Goal: Task Accomplishment & Management: Complete application form

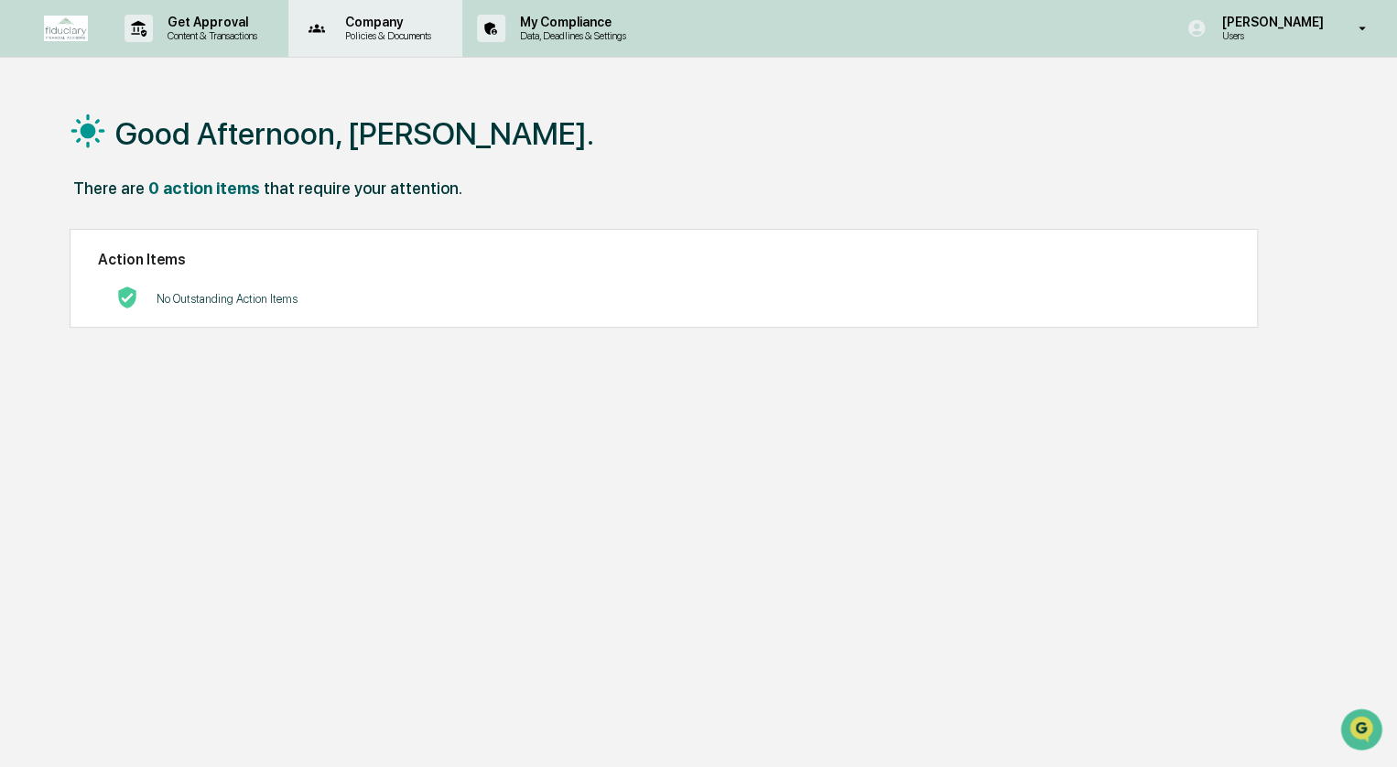
click at [396, 38] on p "Policies & Documents" at bounding box center [386, 35] width 110 height 13
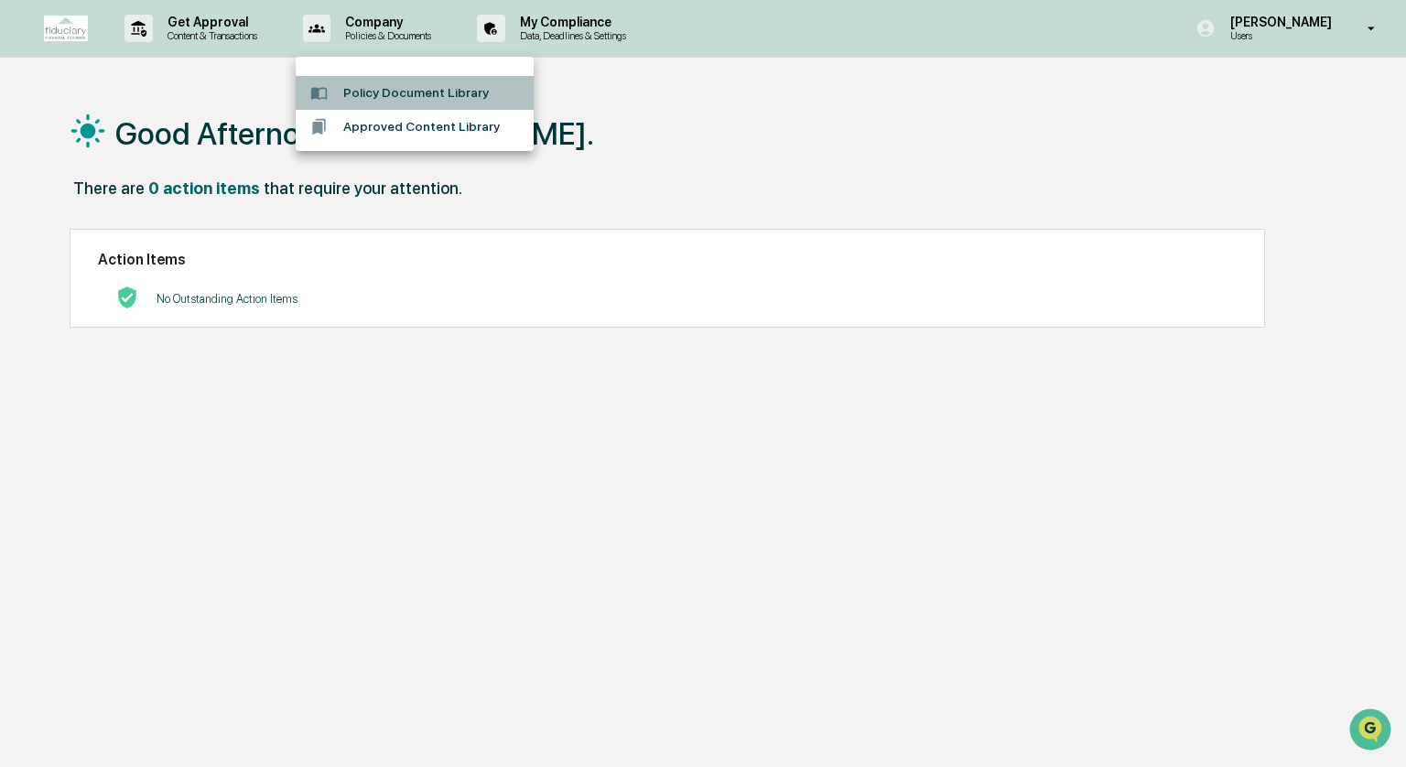
click at [393, 100] on li "Policy Document Library" at bounding box center [415, 93] width 238 height 34
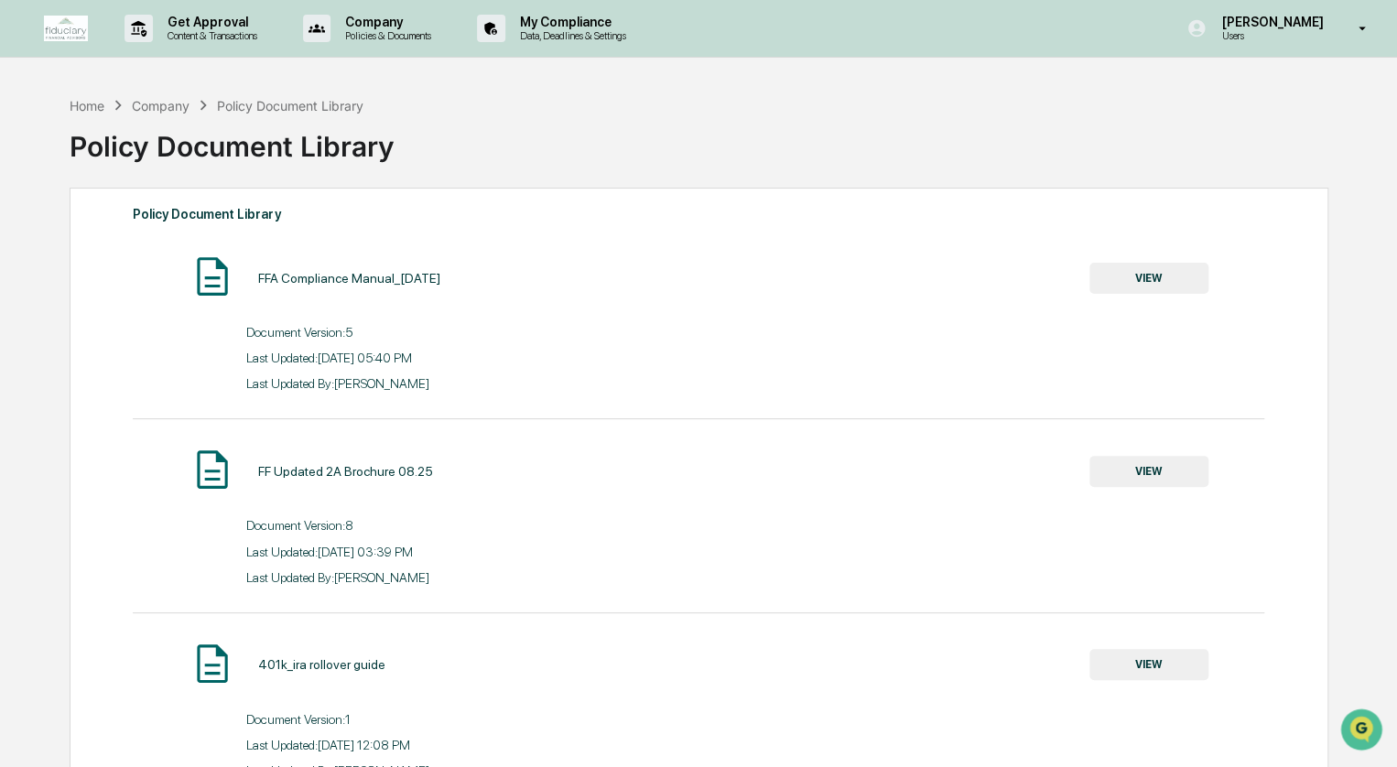
drag, startPoint x: 407, startPoint y: 284, endPoint x: 754, endPoint y: 281, distance: 347.0
click at [452, 282] on div "FFA Compliance Manual_08.21.25 VIEW" at bounding box center [699, 278] width 1132 height 49
click at [1151, 286] on button "VIEW" at bounding box center [1149, 278] width 119 height 31
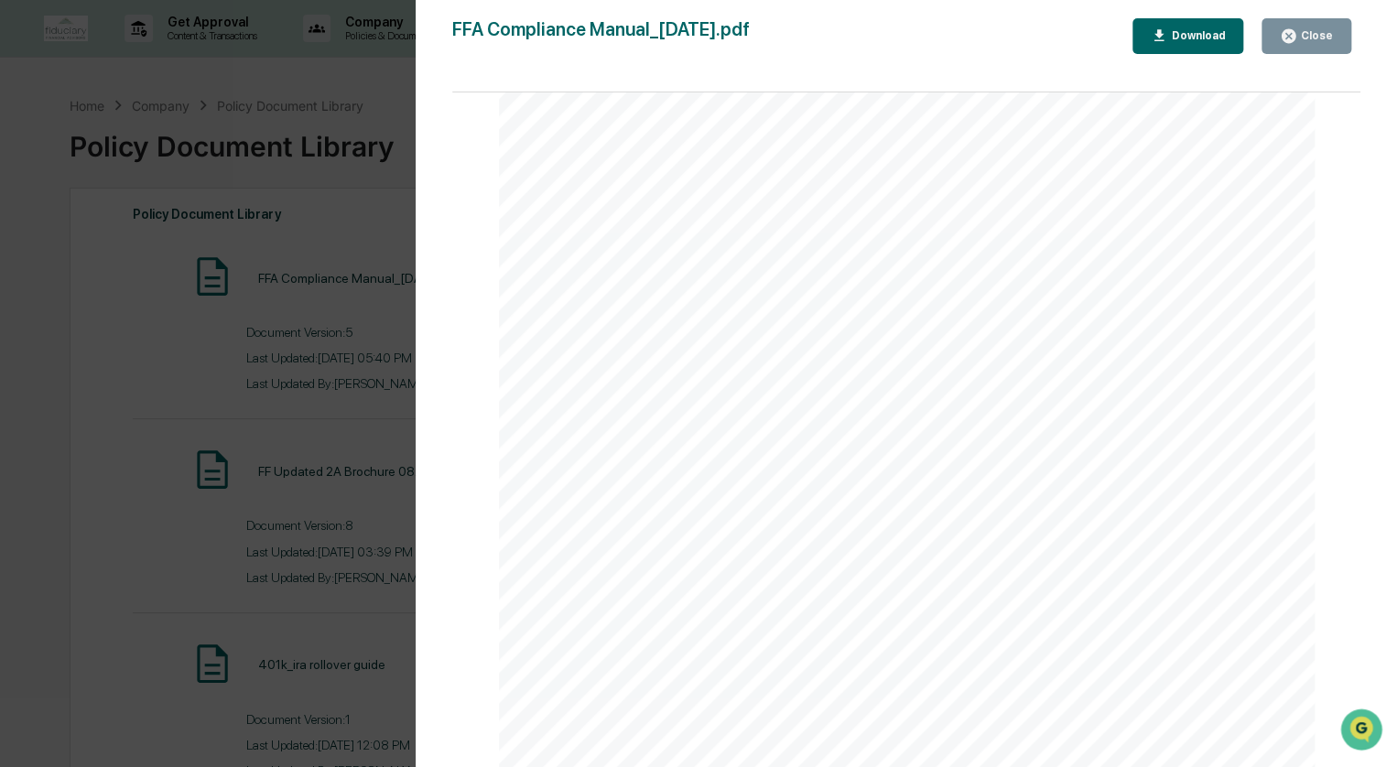
scroll to position [151021, 0]
click at [798, 299] on div "Fiduciary Financial Advisors © SEC COMPLIANCE MANUAL ½ V. 2 | 0 8 .25 PAGE 136 …" at bounding box center [907, 325] width 817 height 1057
click at [1293, 38] on icon "button" at bounding box center [1289, 36] width 14 height 14
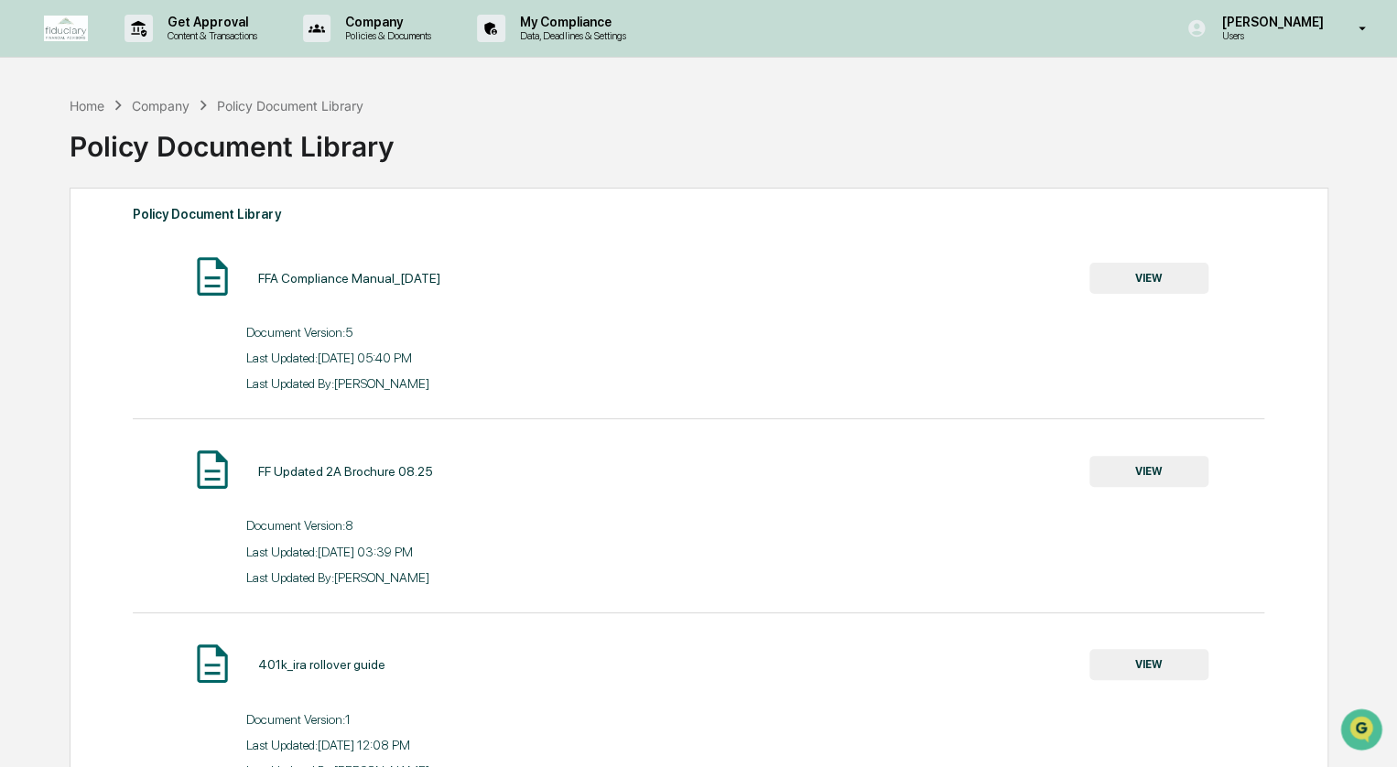
click at [1125, 274] on button "VIEW" at bounding box center [1149, 278] width 119 height 31
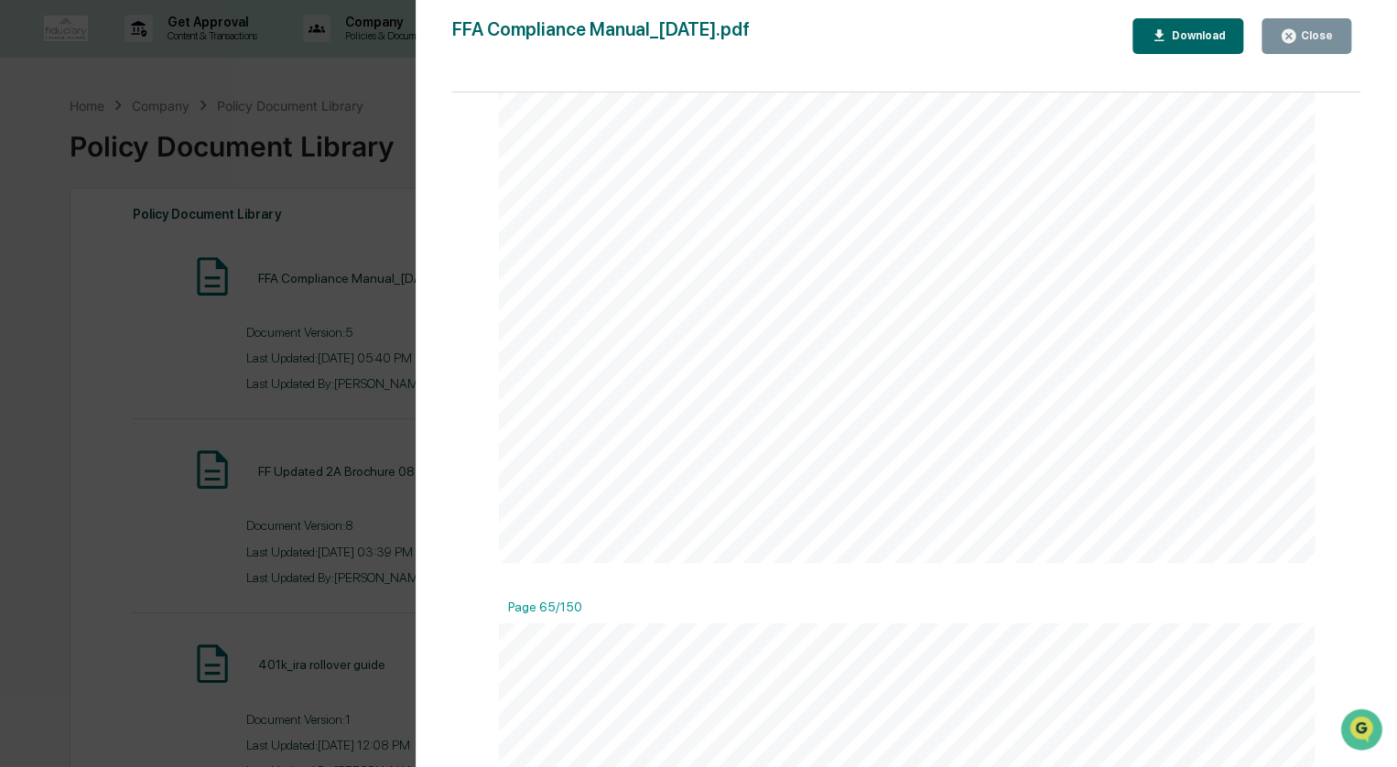
scroll to position [69903, 0]
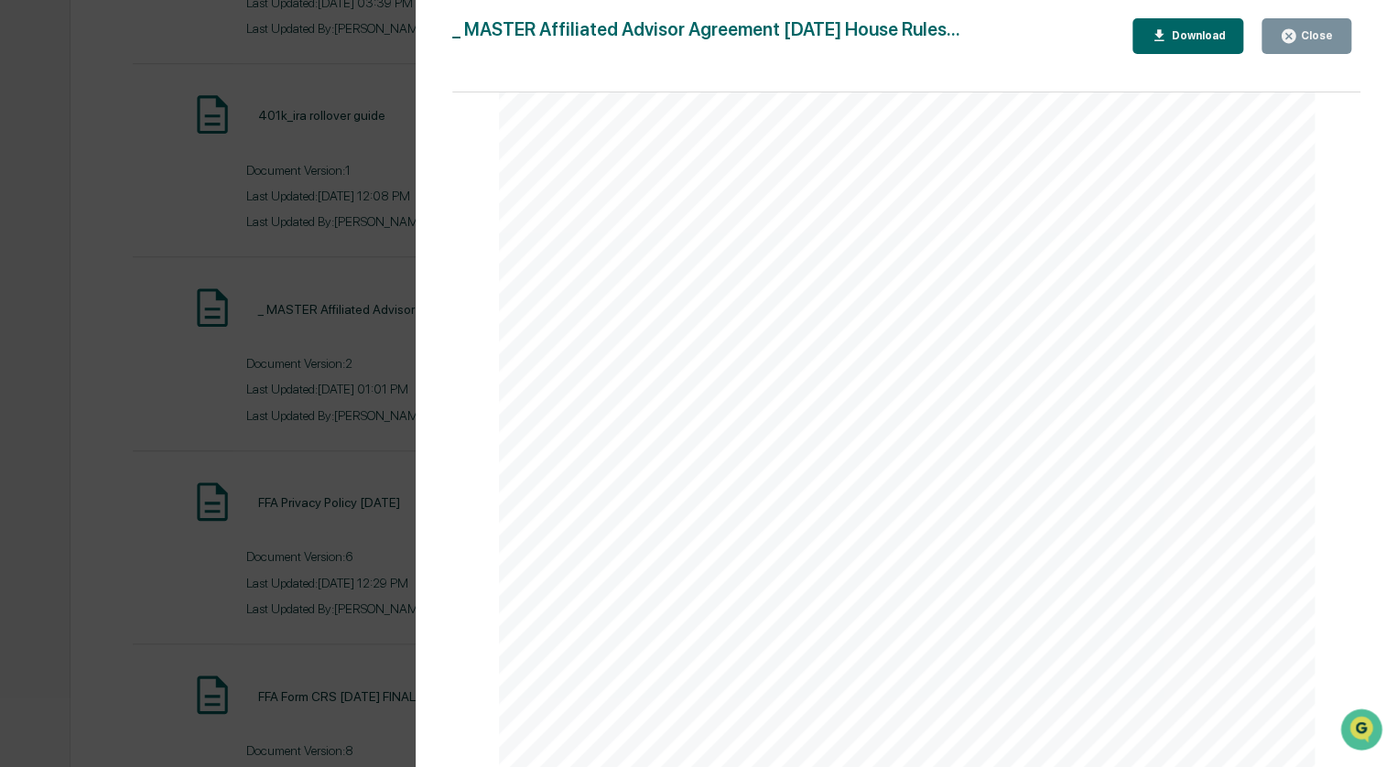
scroll to position [8241, 0]
click at [309, 264] on div "Version History 06/05/2025, 06:01 PM Stephanie Hino 06/05/2025, 02:26 PM Stepha…" at bounding box center [698, 383] width 1397 height 767
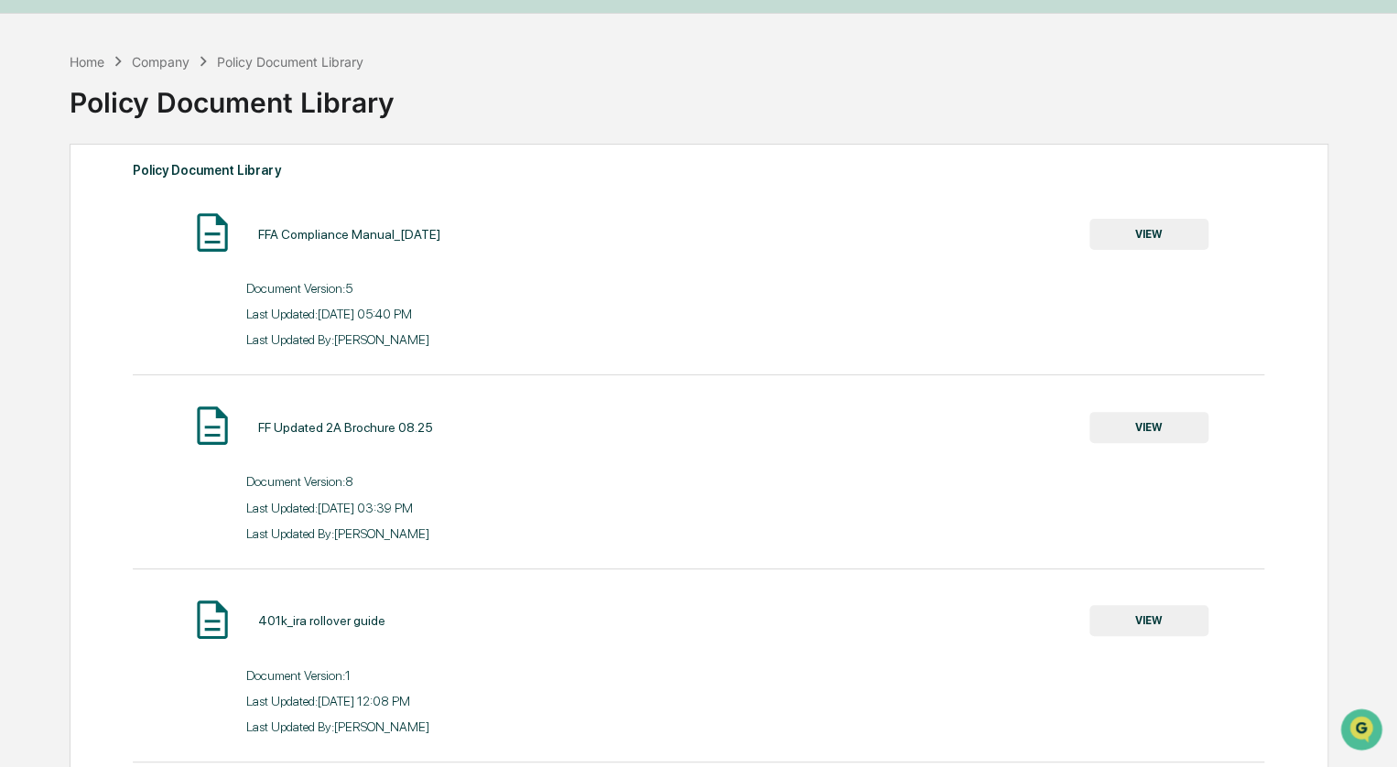
scroll to position [0, 0]
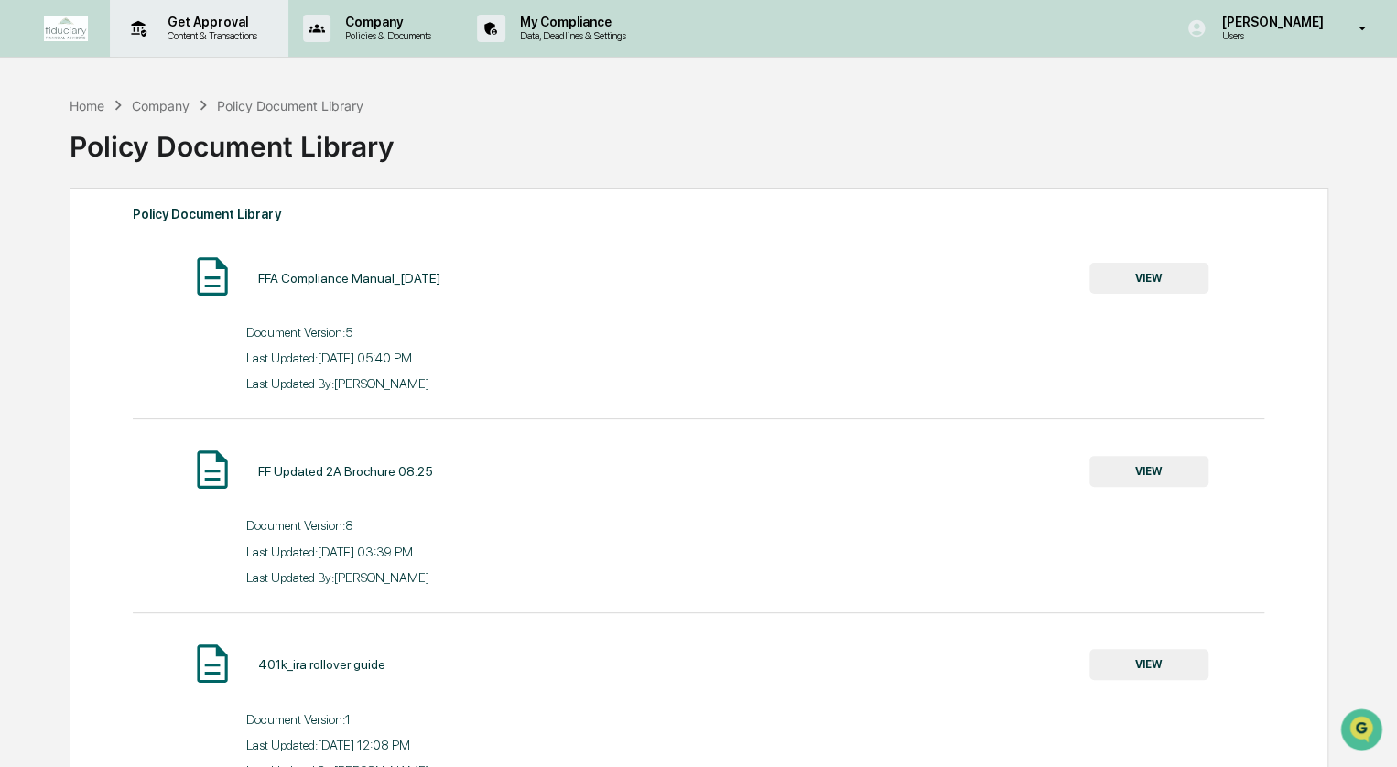
click at [227, 27] on p "Get Approval" at bounding box center [210, 22] width 114 height 15
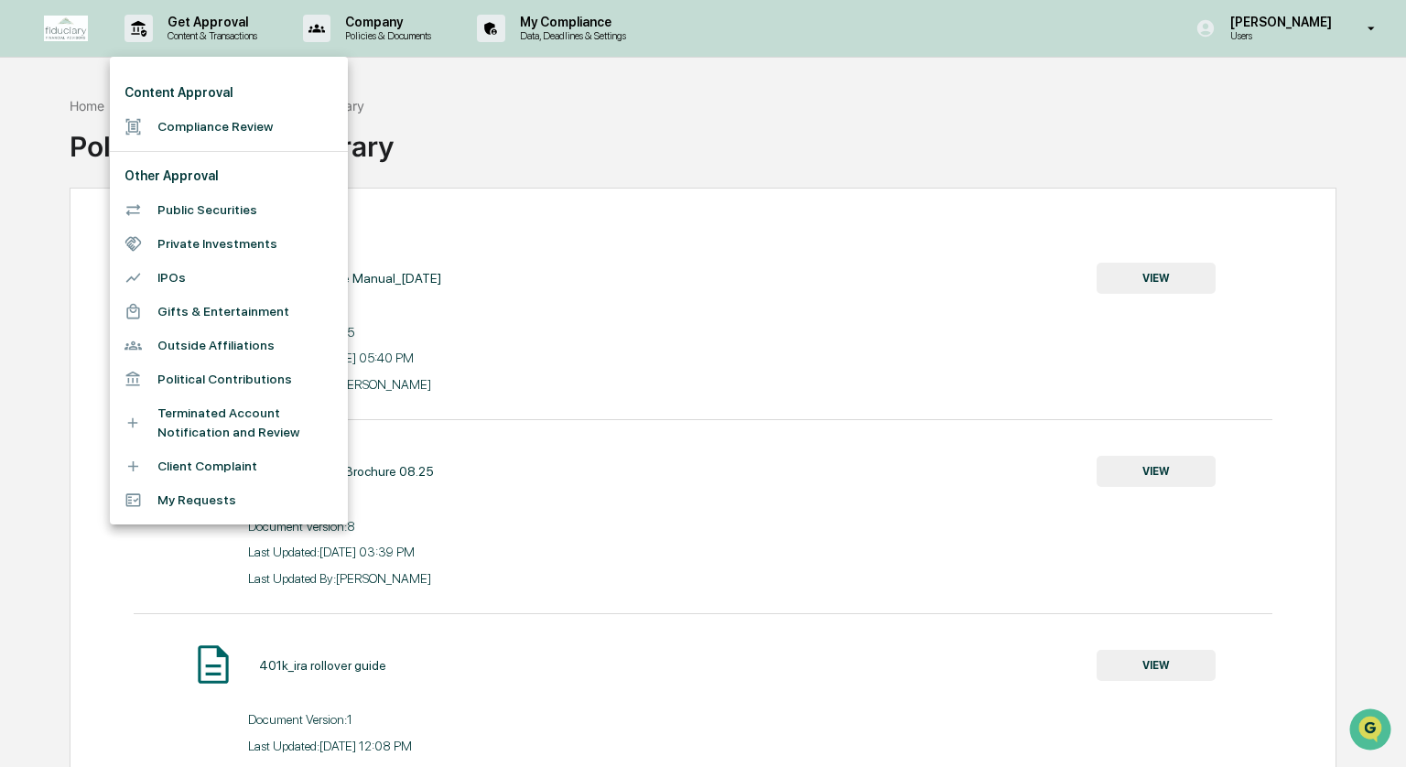
click at [233, 303] on li "Gifts & Entertainment" at bounding box center [229, 312] width 238 height 34
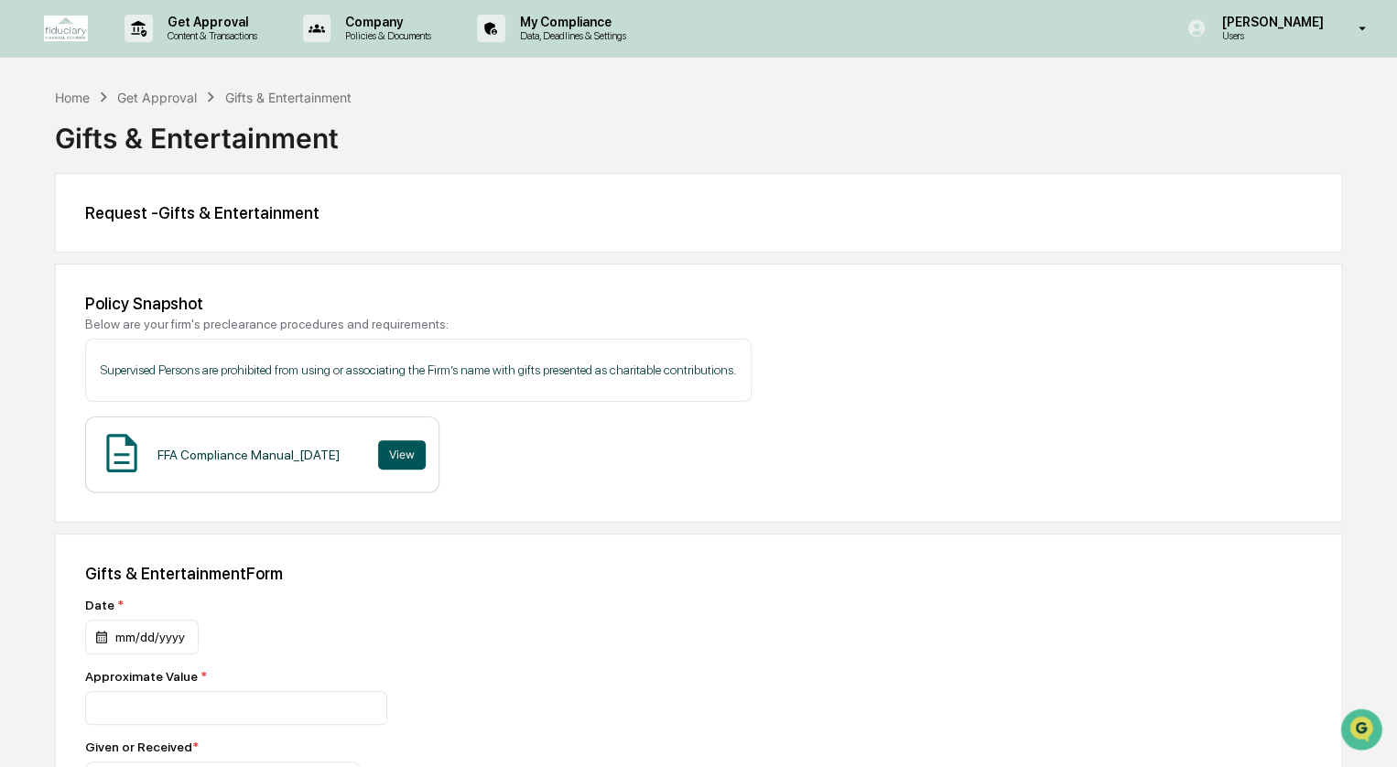
click at [405, 461] on button "View" at bounding box center [402, 454] width 48 height 29
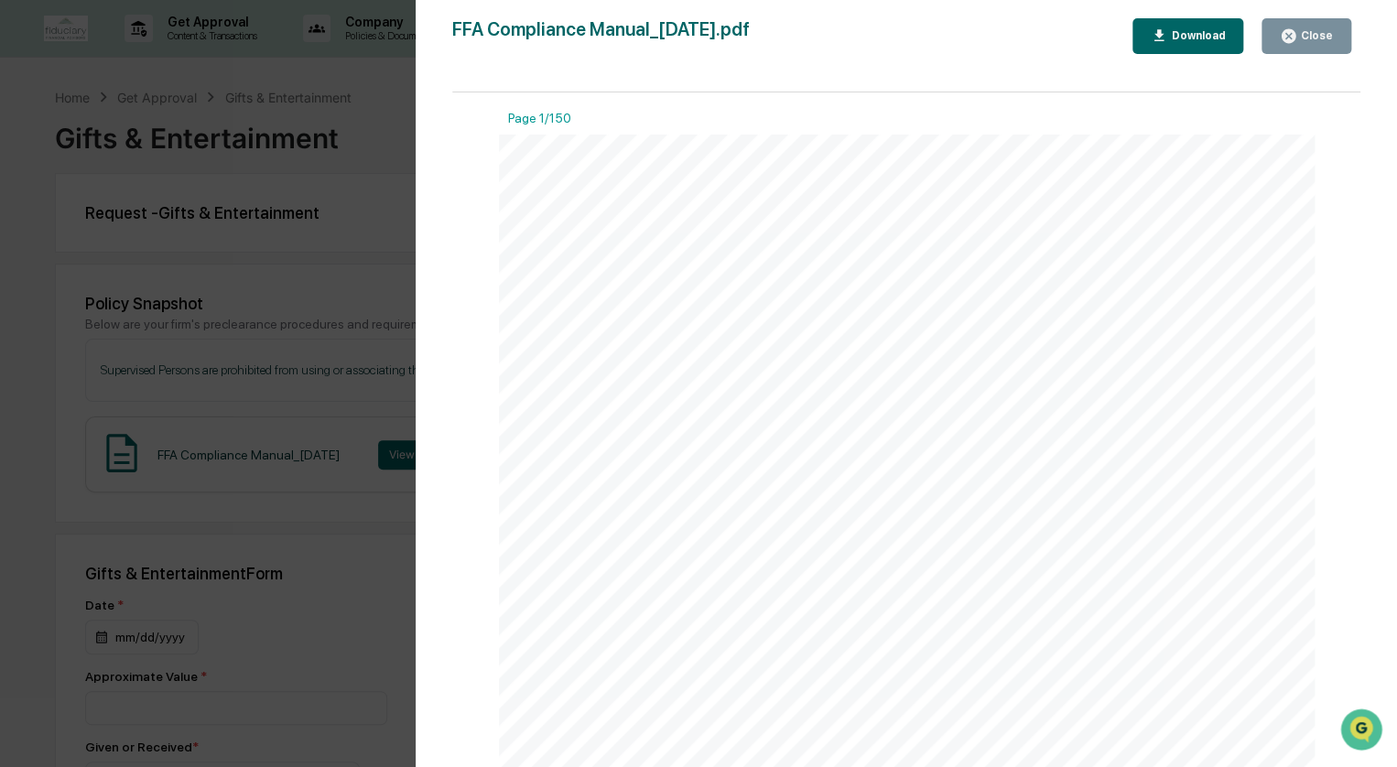
click at [1279, 50] on button "Close" at bounding box center [1307, 36] width 90 height 36
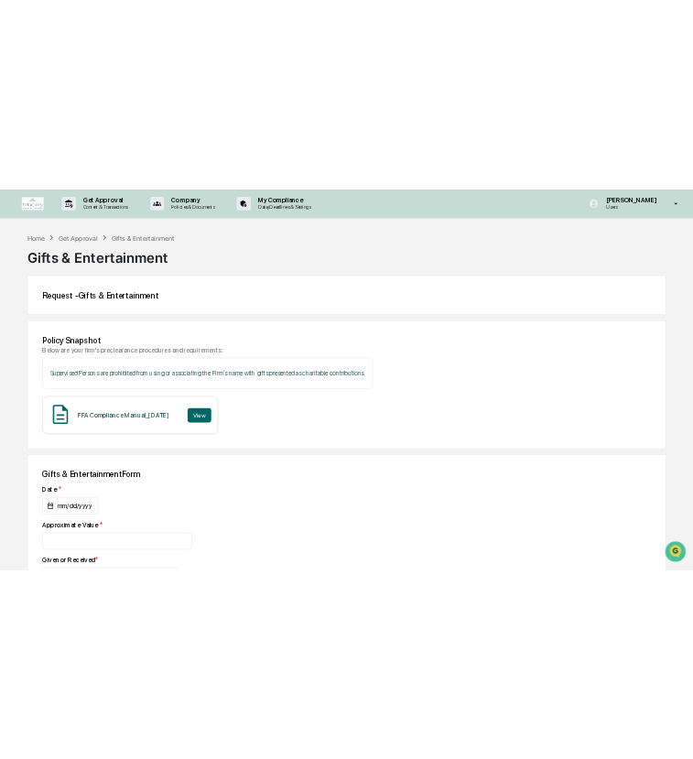
scroll to position [275, 0]
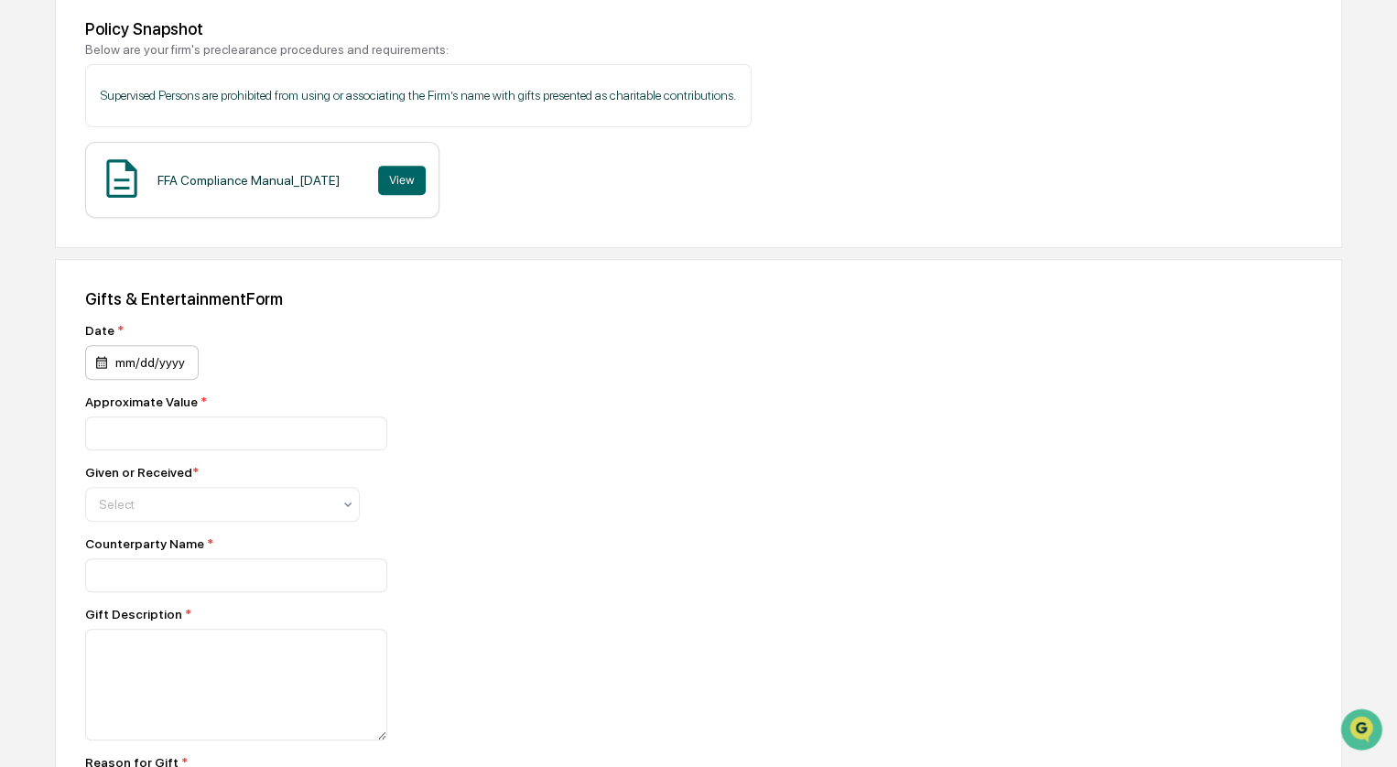
click at [125, 368] on div "mm/dd/yyyy" at bounding box center [142, 362] width 114 height 35
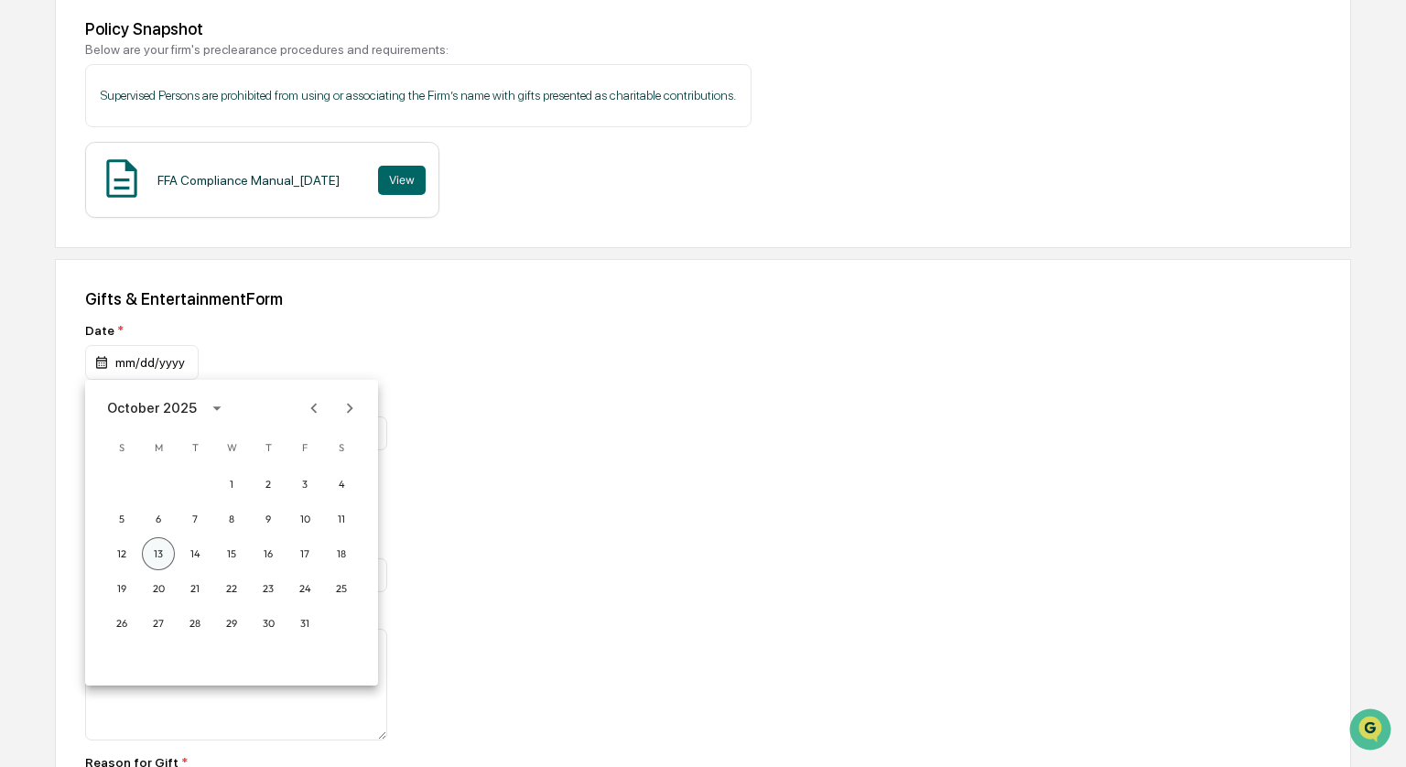
click at [158, 548] on button "13" at bounding box center [158, 553] width 33 height 33
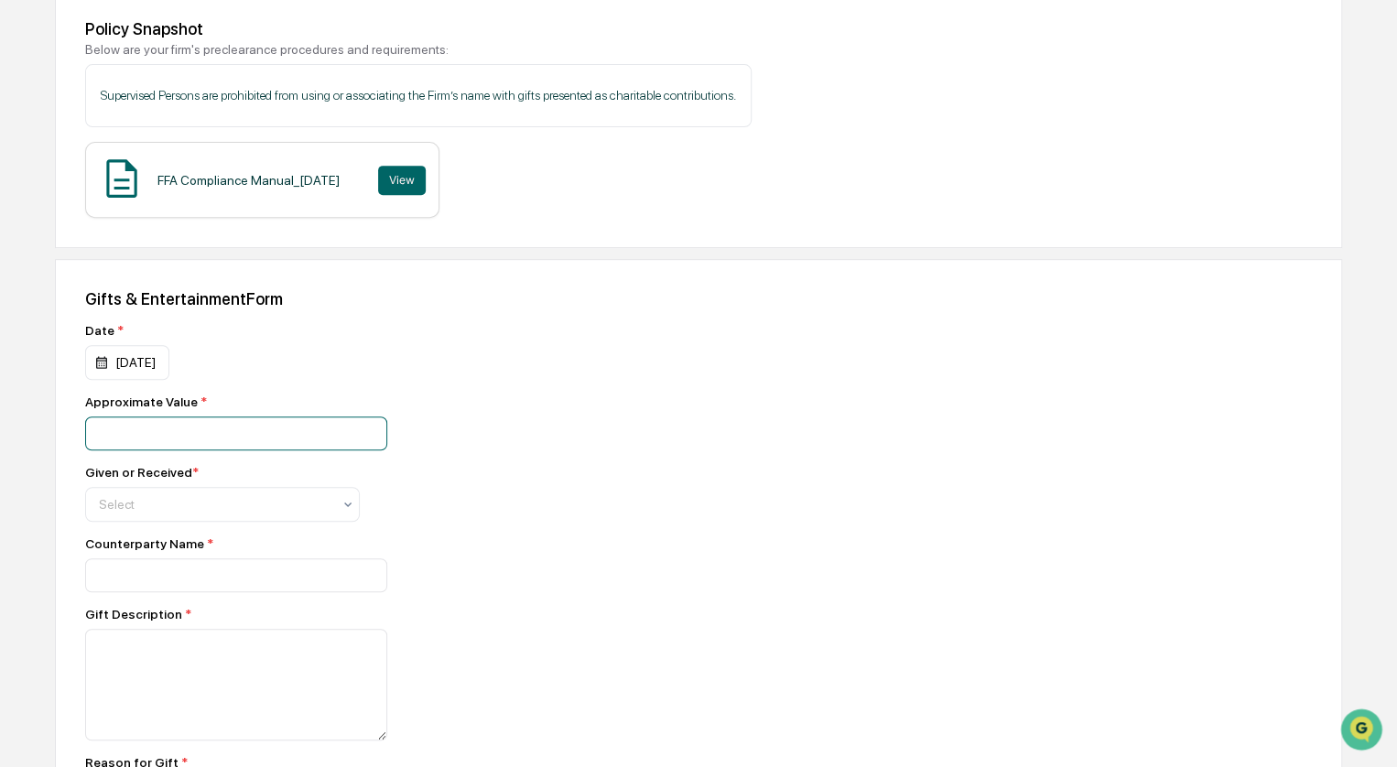
click at [200, 431] on input "number" at bounding box center [236, 434] width 302 height 34
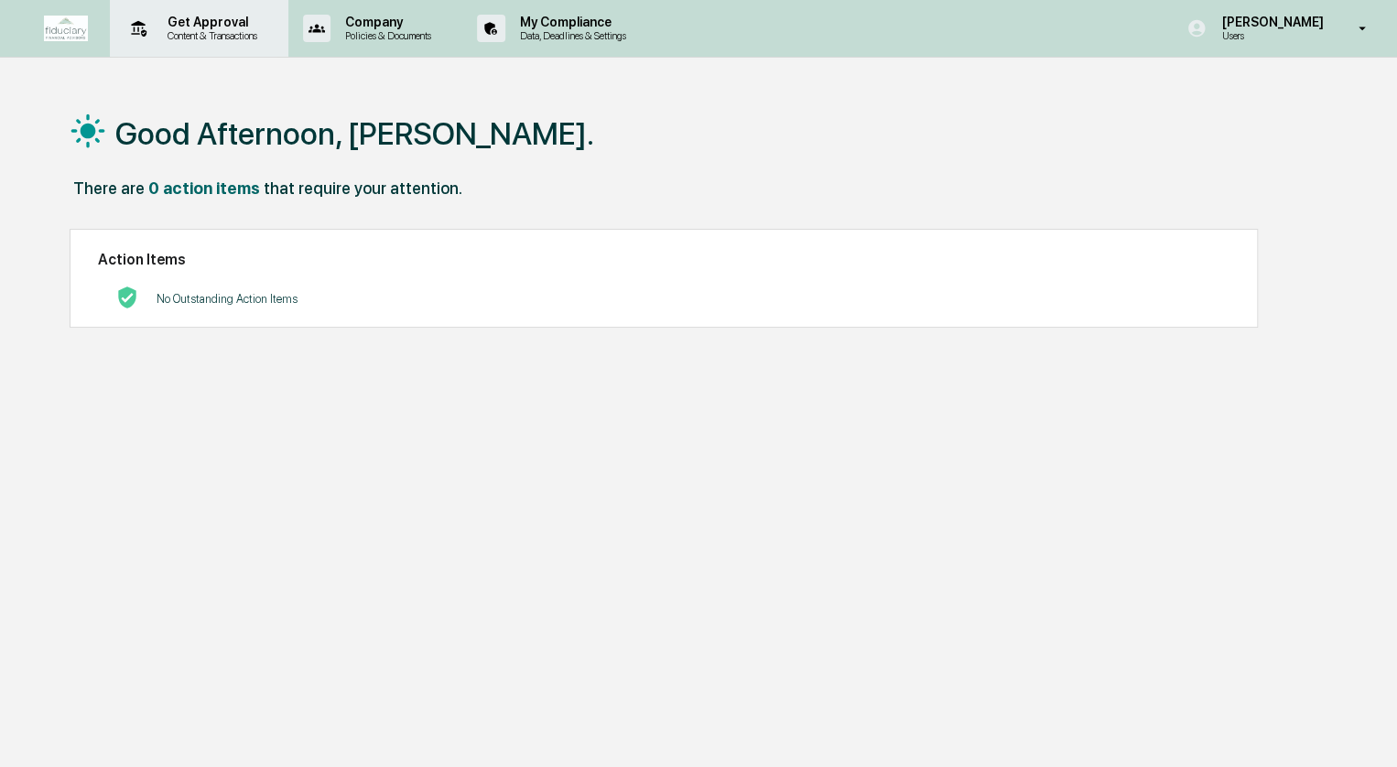
click at [234, 26] on p "Get Approval" at bounding box center [210, 22] width 114 height 15
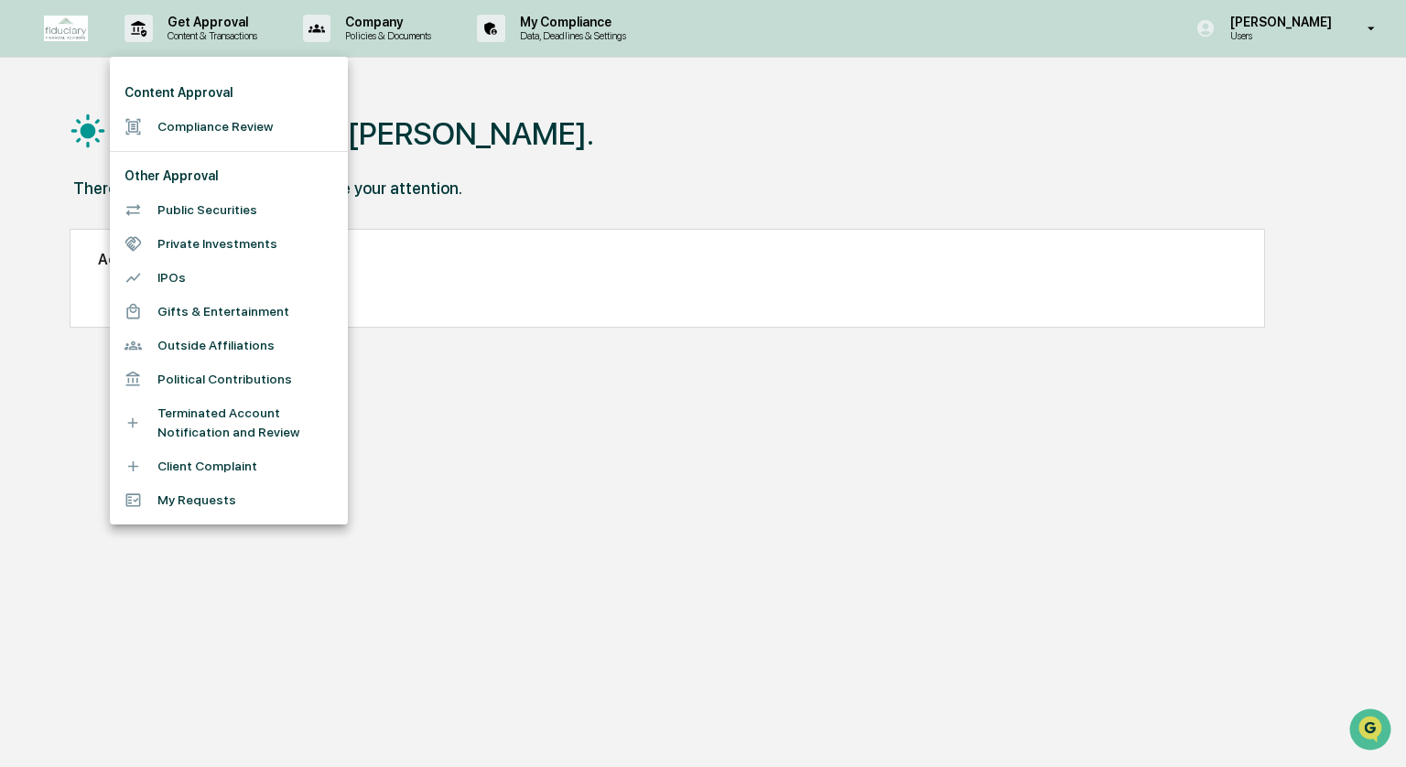
click at [185, 312] on li "Gifts & Entertainment" at bounding box center [229, 312] width 238 height 34
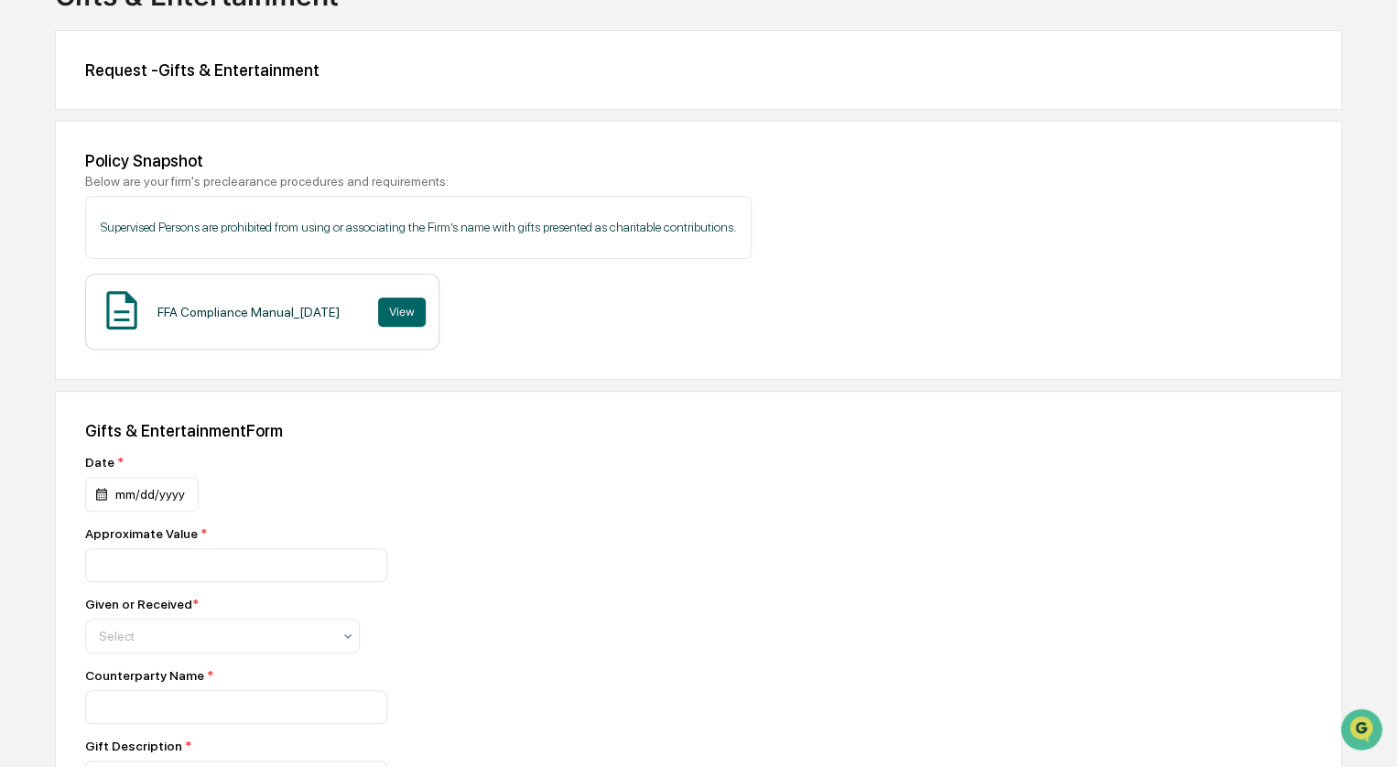
scroll to position [275, 0]
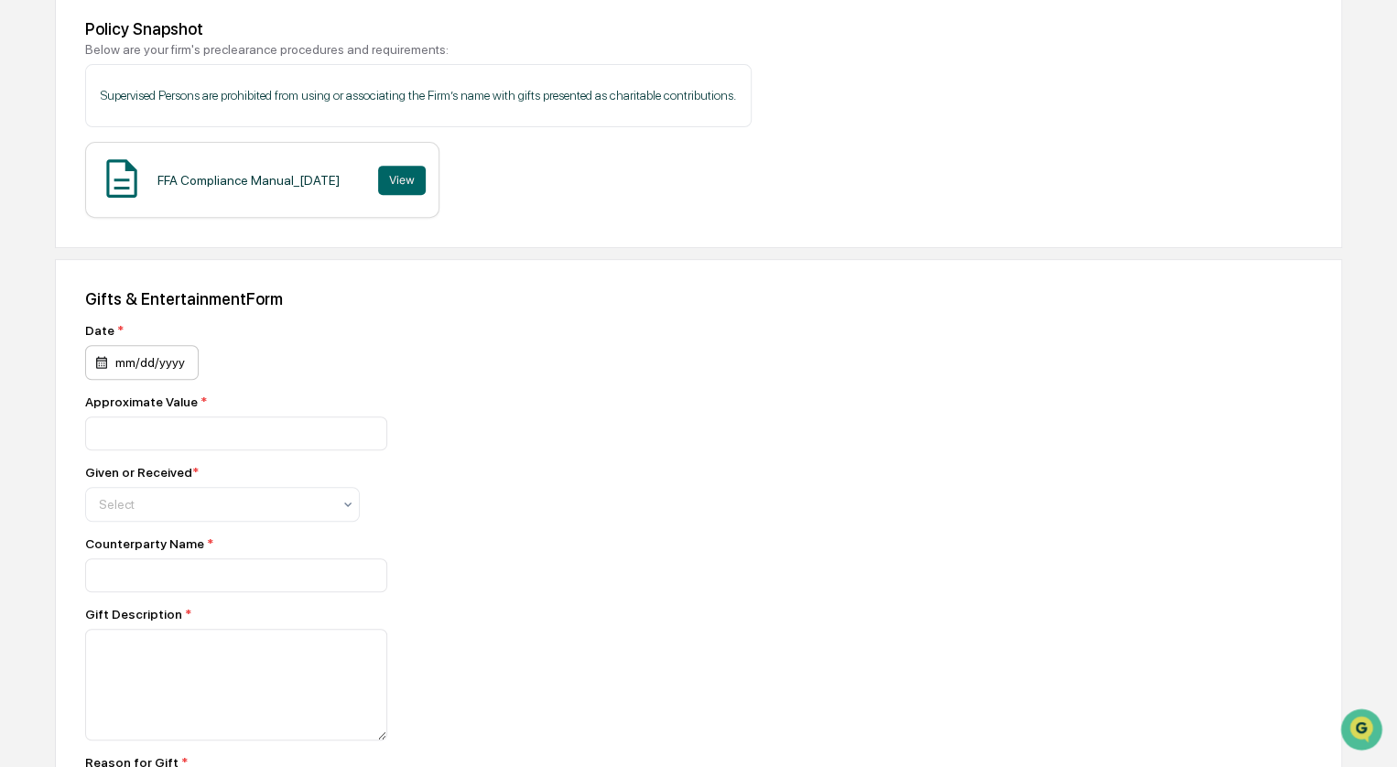
click at [128, 380] on div "Date * mm/dd/yyyy Approximate Value * Given or Received * Select Counterparty N…" at bounding box center [405, 664] width 641 height 682
click at [130, 368] on div "mm/dd/yyyy" at bounding box center [142, 362] width 114 height 35
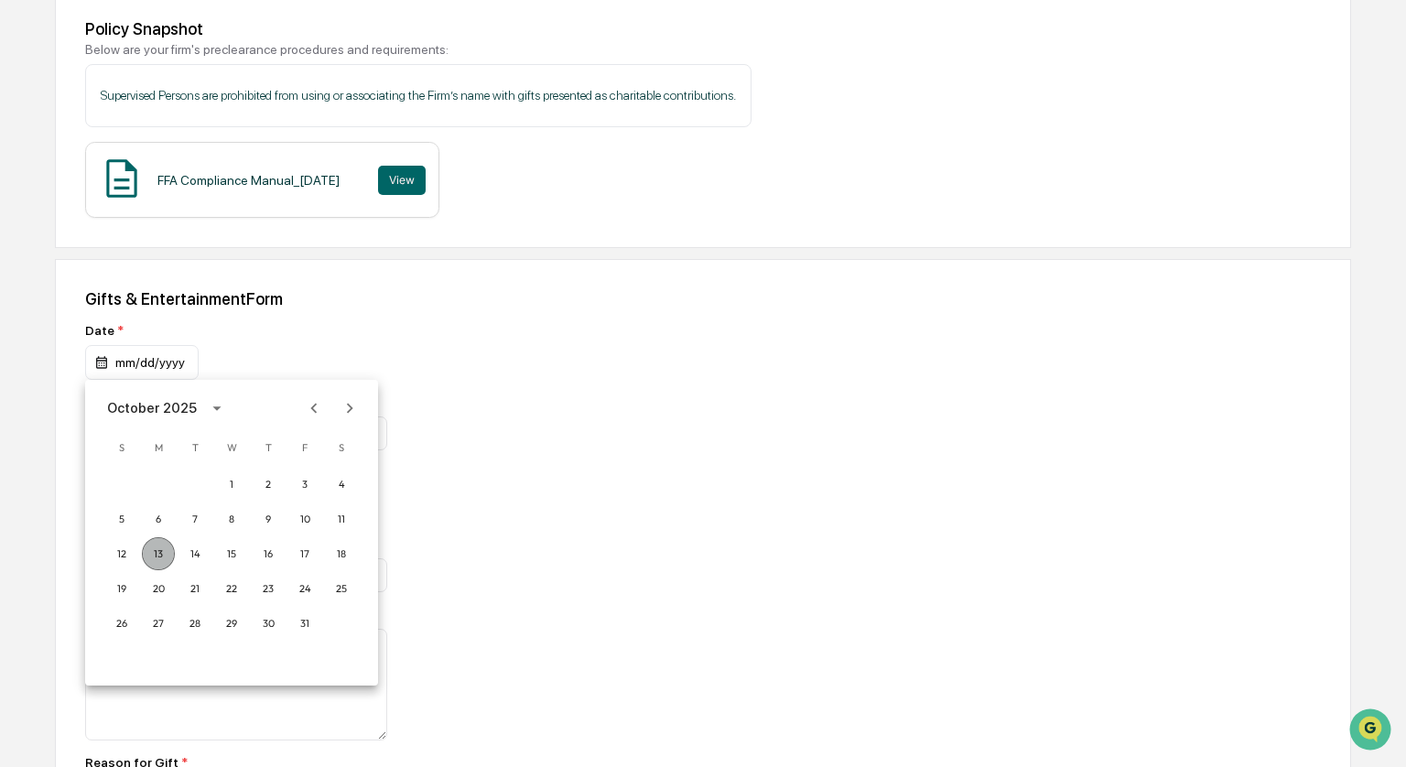
click at [157, 552] on button "13" at bounding box center [158, 553] width 33 height 33
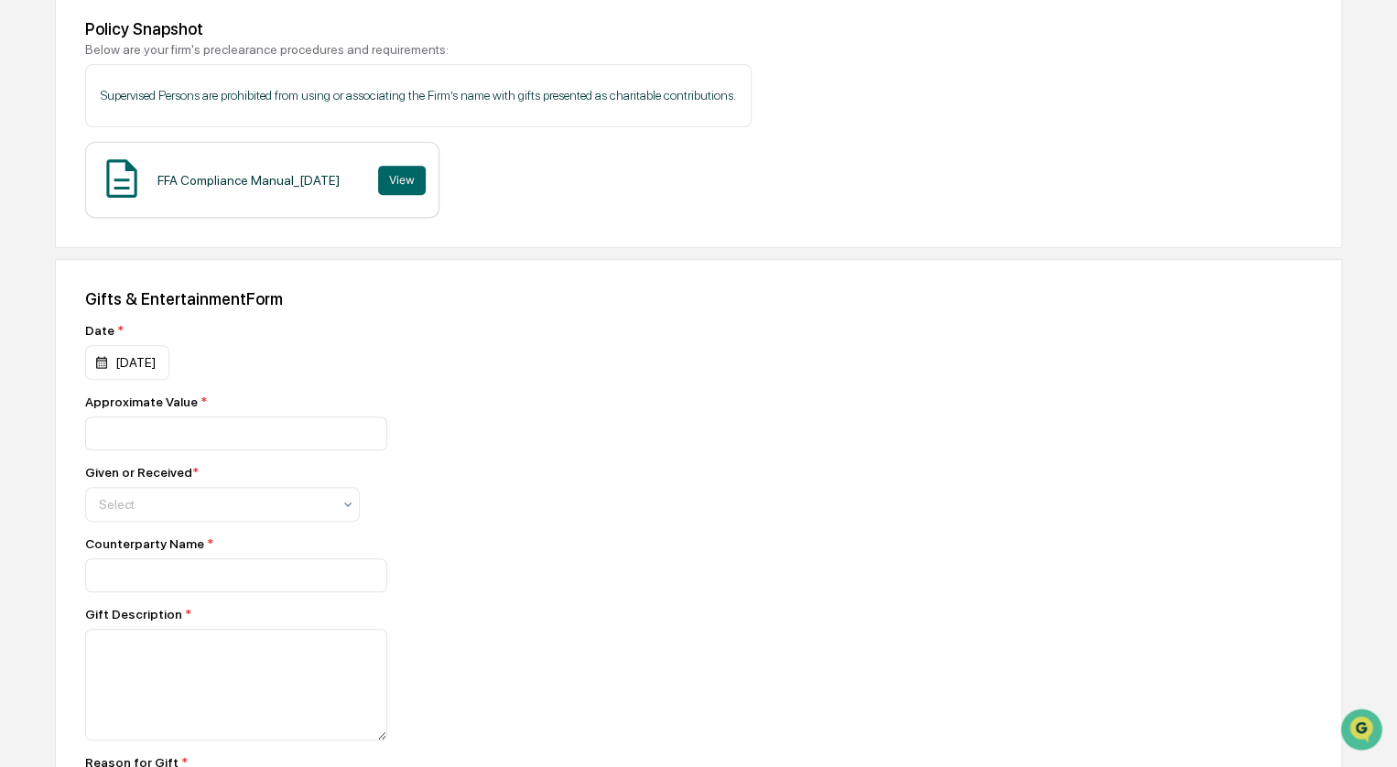
click at [166, 455] on div "Date * 10/13/2025 Approximate Value * Given or Received * Select Counterparty N…" at bounding box center [405, 664] width 641 height 682
click at [183, 440] on input "number" at bounding box center [236, 434] width 302 height 34
type input "*****"
click at [172, 506] on div at bounding box center [215, 504] width 233 height 18
click at [144, 542] on div "Given" at bounding box center [222, 551] width 273 height 37
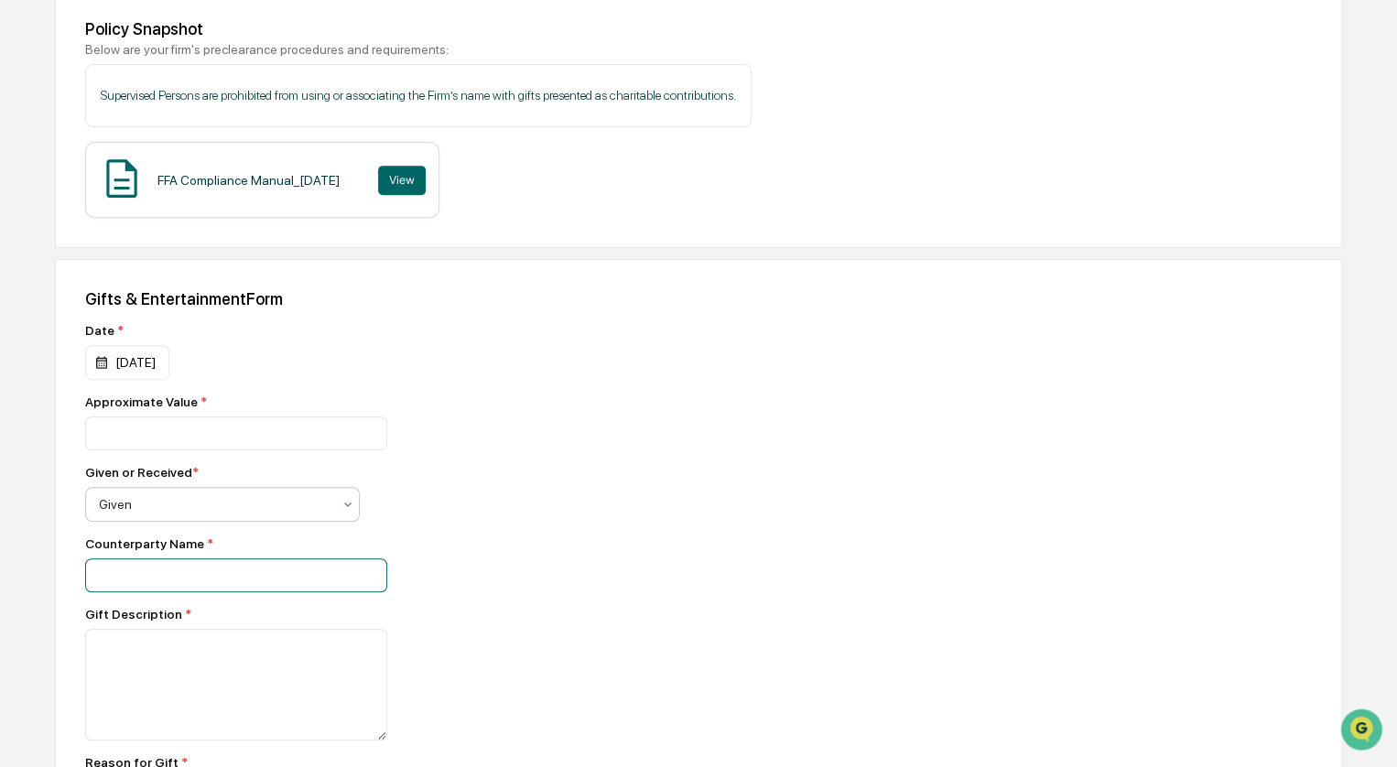
click at [170, 565] on input at bounding box center [236, 576] width 302 height 34
type input "**********"
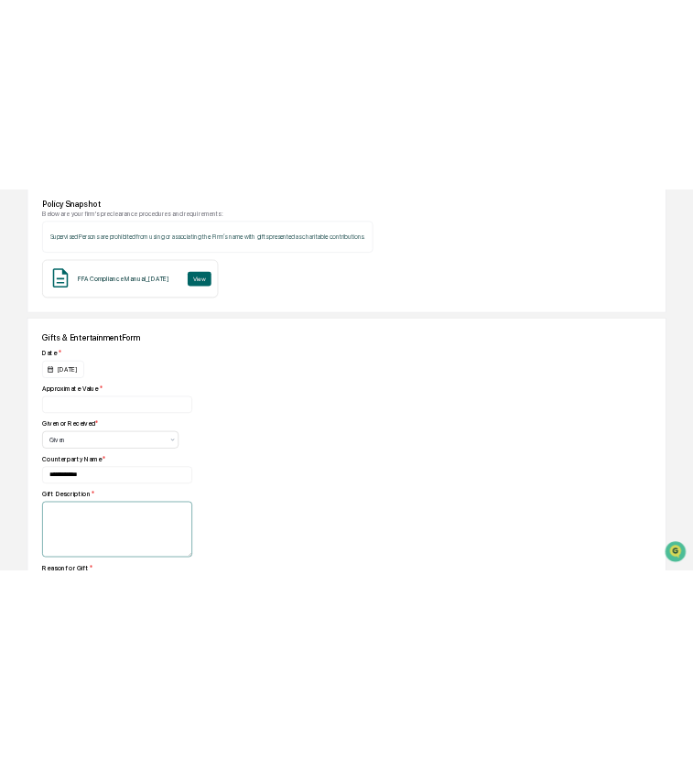
scroll to position [549, 0]
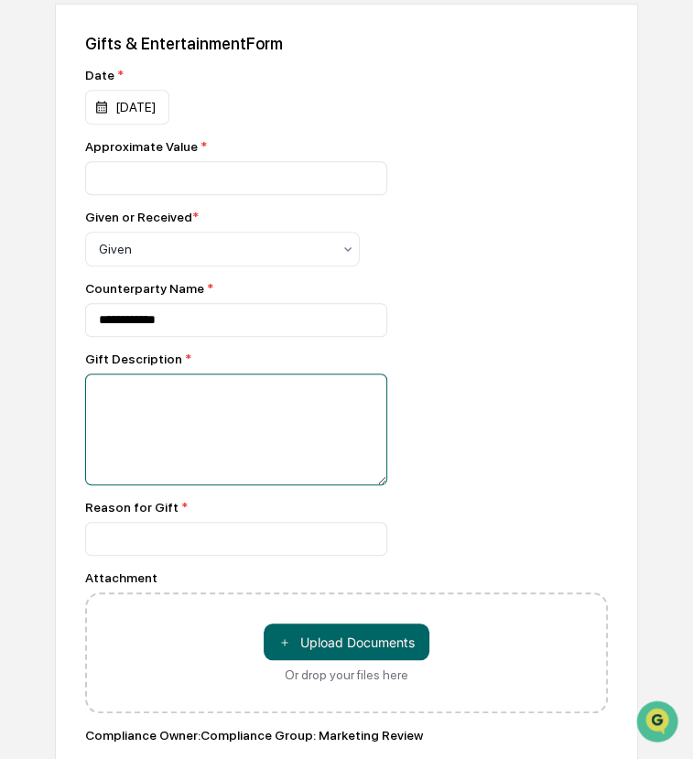
click at [211, 432] on textarea at bounding box center [236, 430] width 302 height 112
type textarea "*"
type textarea "**********"
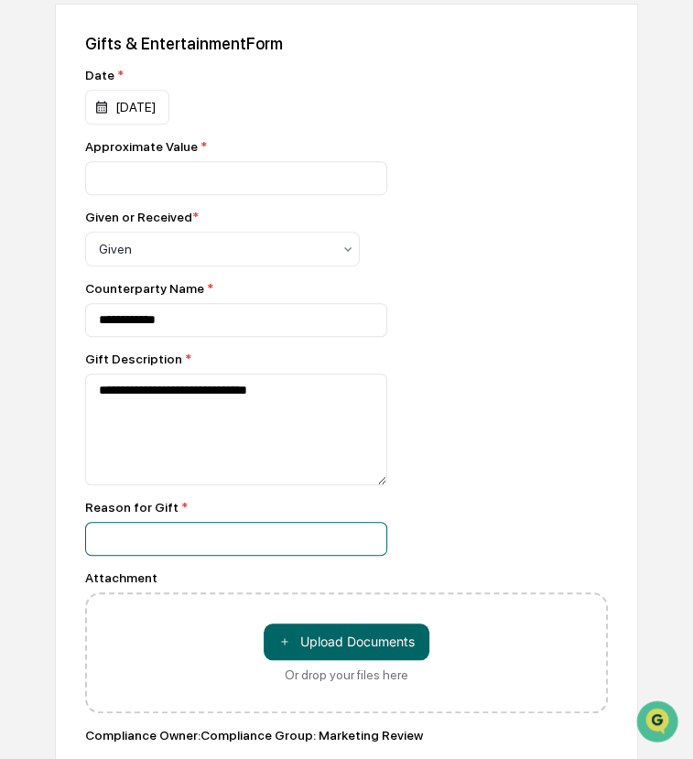
click at [146, 554] on input at bounding box center [236, 539] width 302 height 34
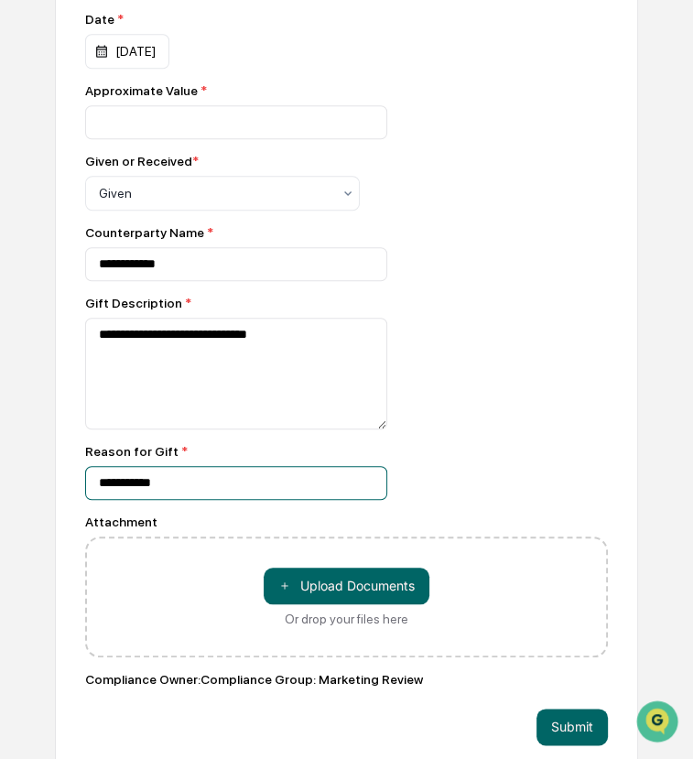
scroll to position [630, 0]
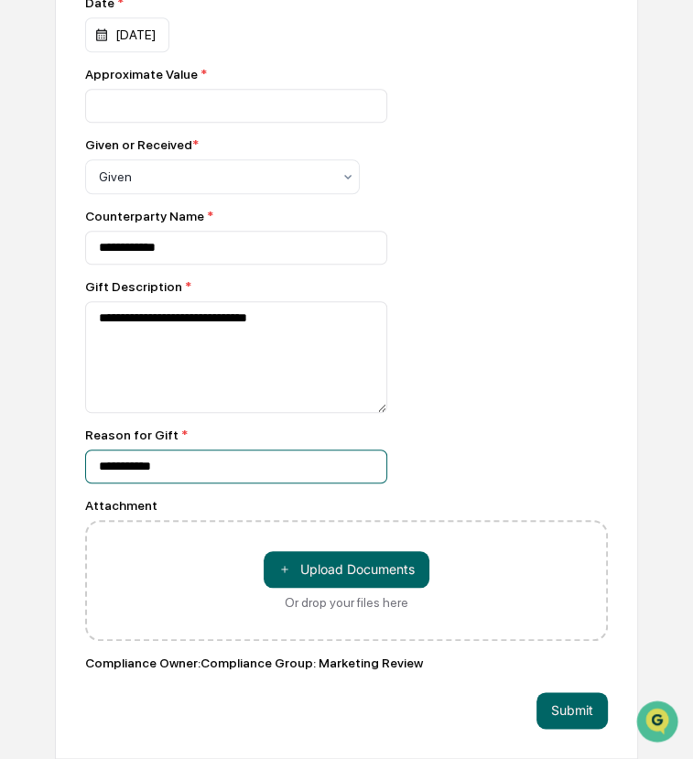
type input "**********"
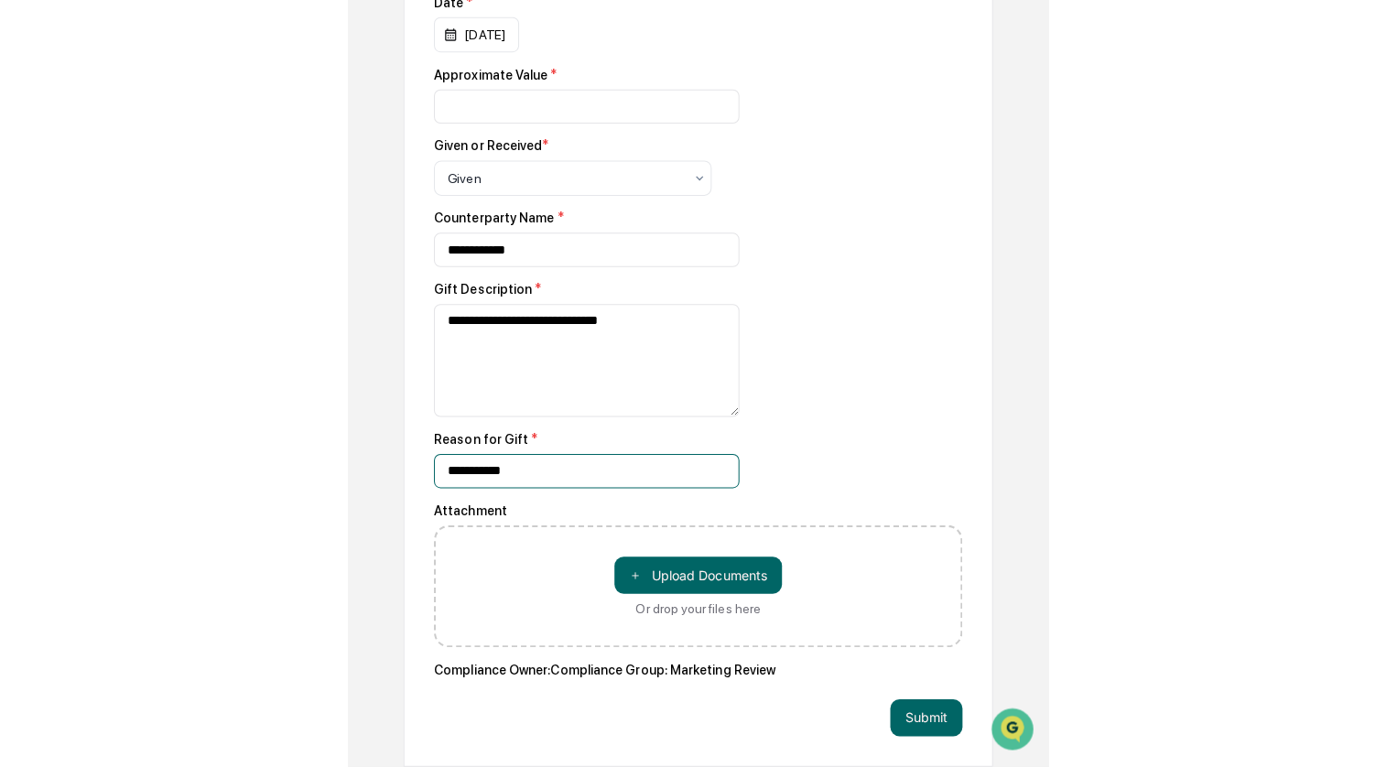
scroll to position [602, 0]
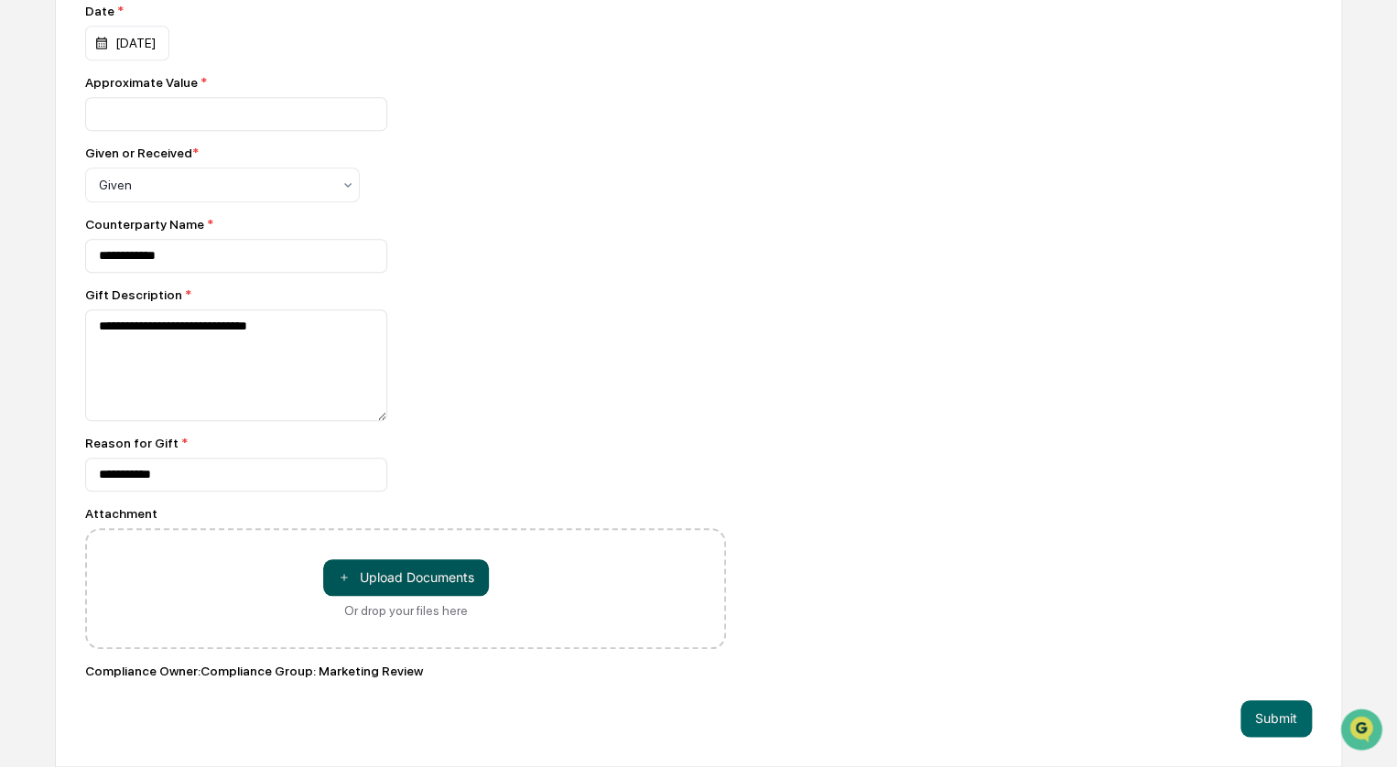
click at [470, 560] on button "＋ Upload Documents" at bounding box center [406, 577] width 166 height 37
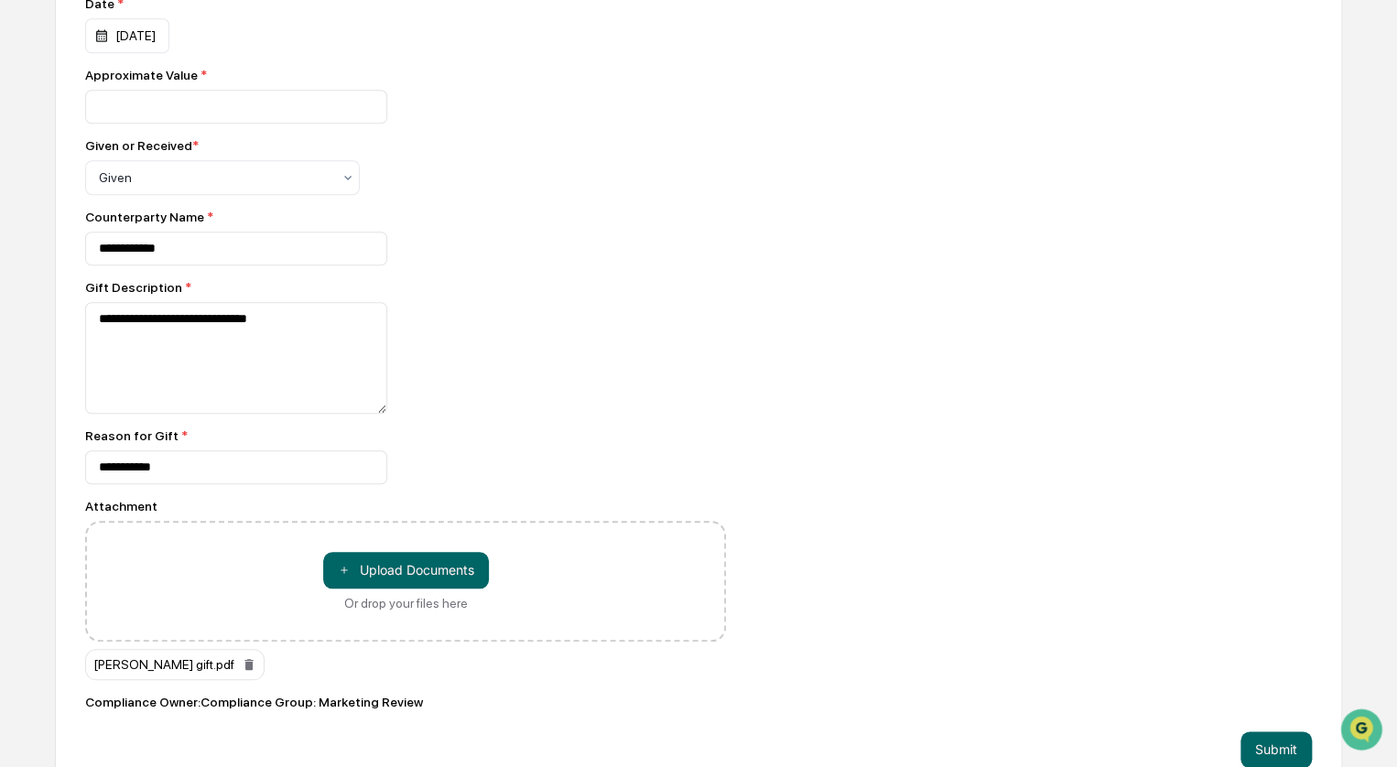
click at [707, 353] on div "**********" at bounding box center [405, 358] width 641 height 112
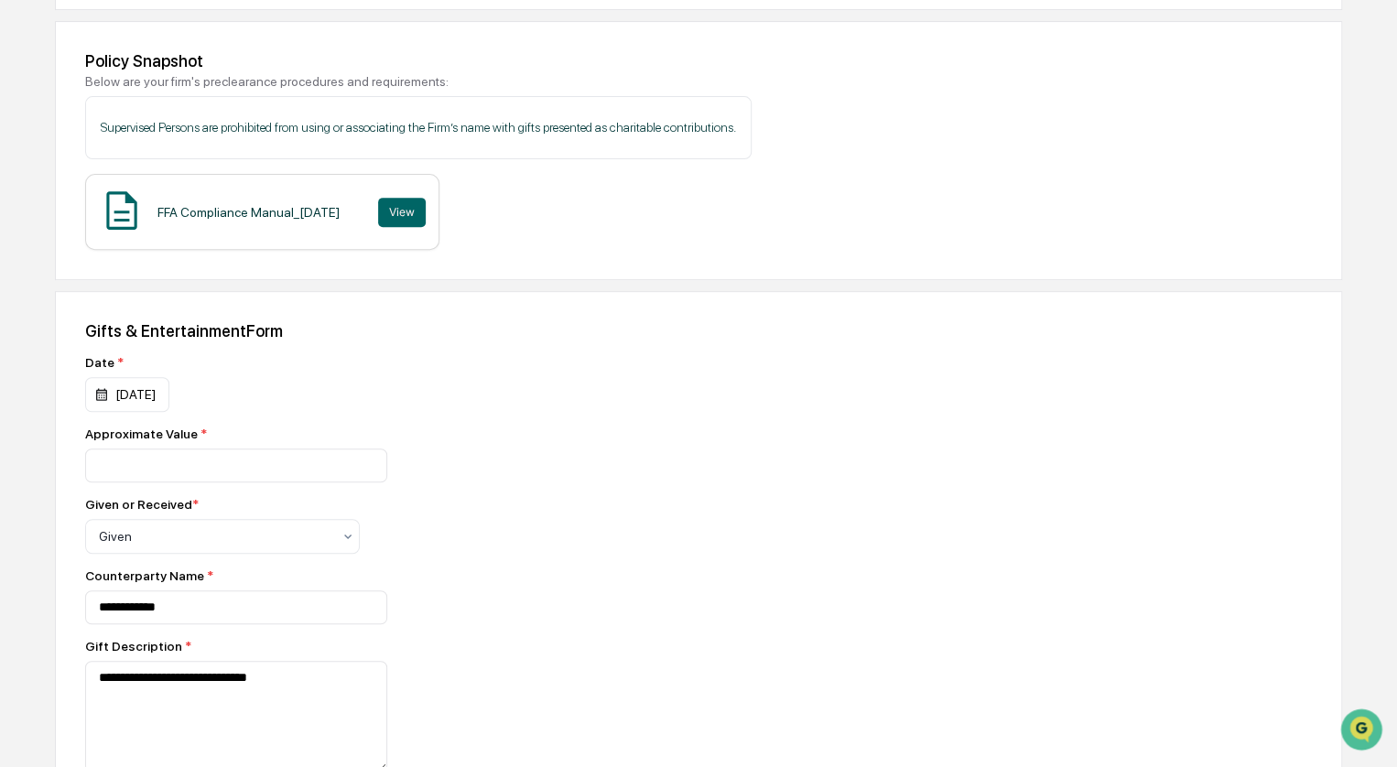
scroll to position [182, 0]
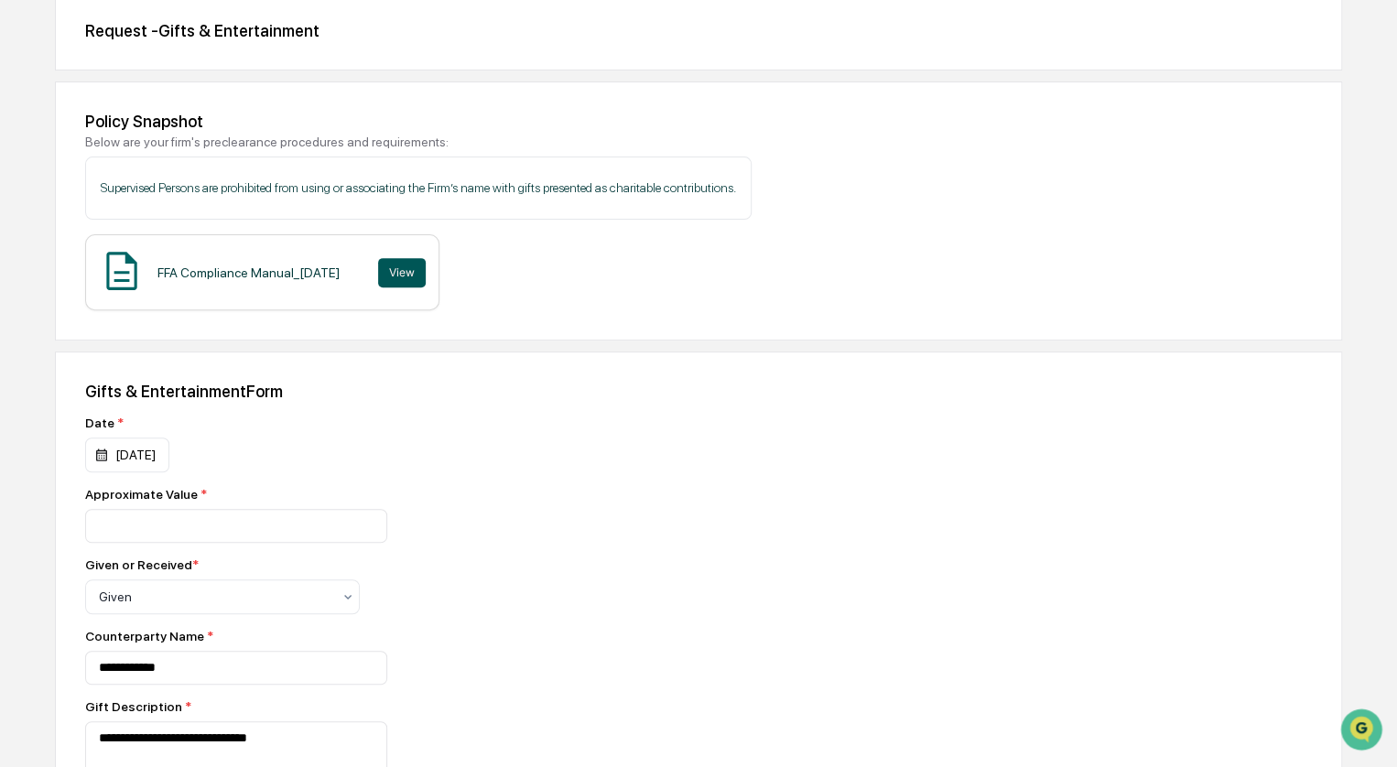
click at [418, 262] on button "View" at bounding box center [402, 272] width 48 height 29
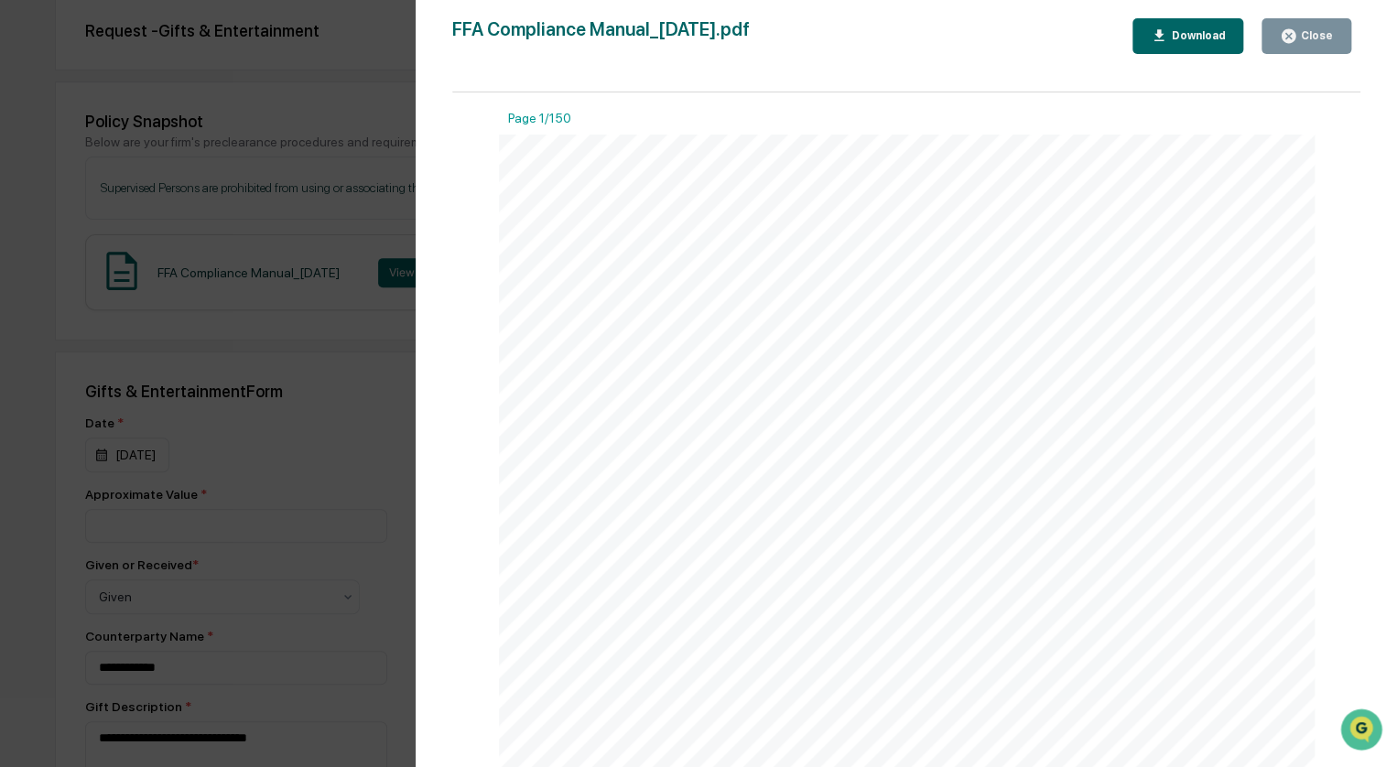
scroll to position [0, 0]
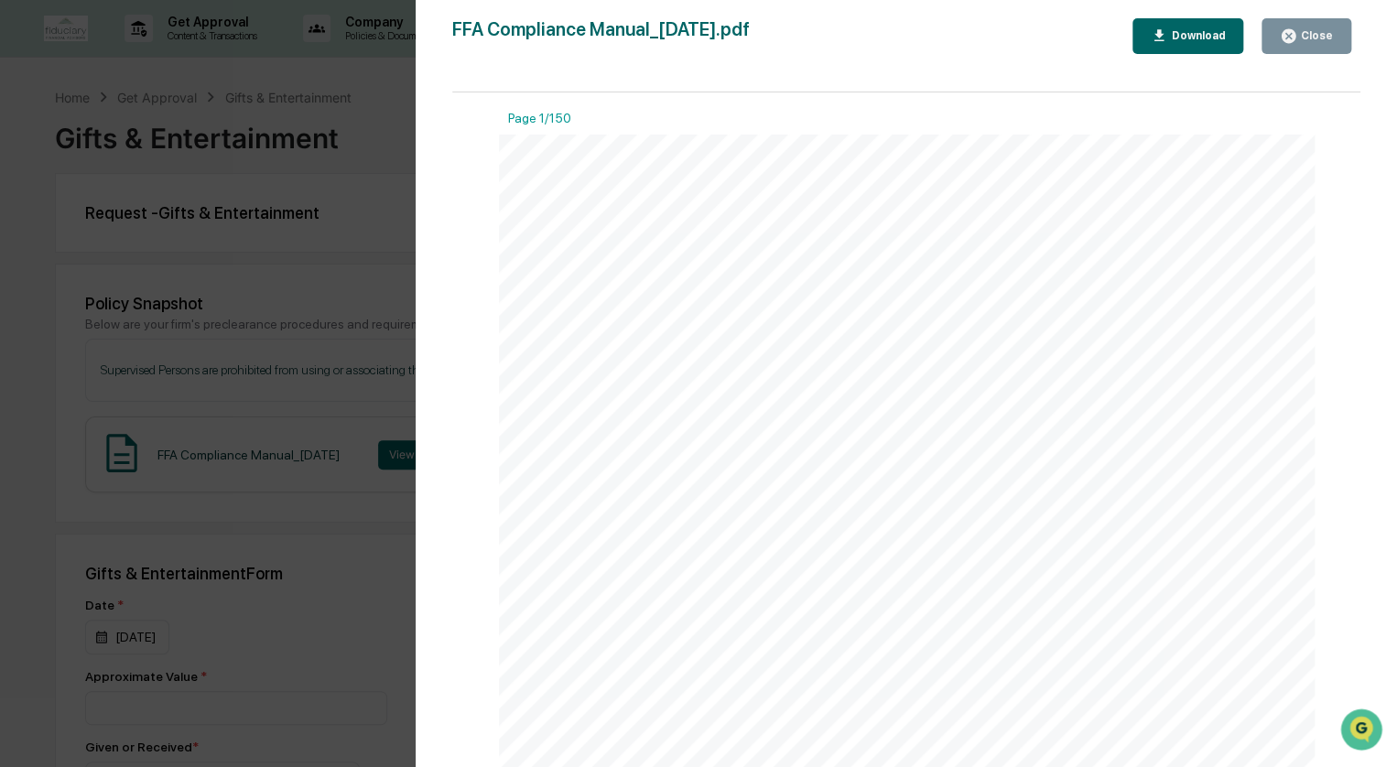
click at [1179, 45] on button "Download" at bounding box center [1189, 36] width 112 height 36
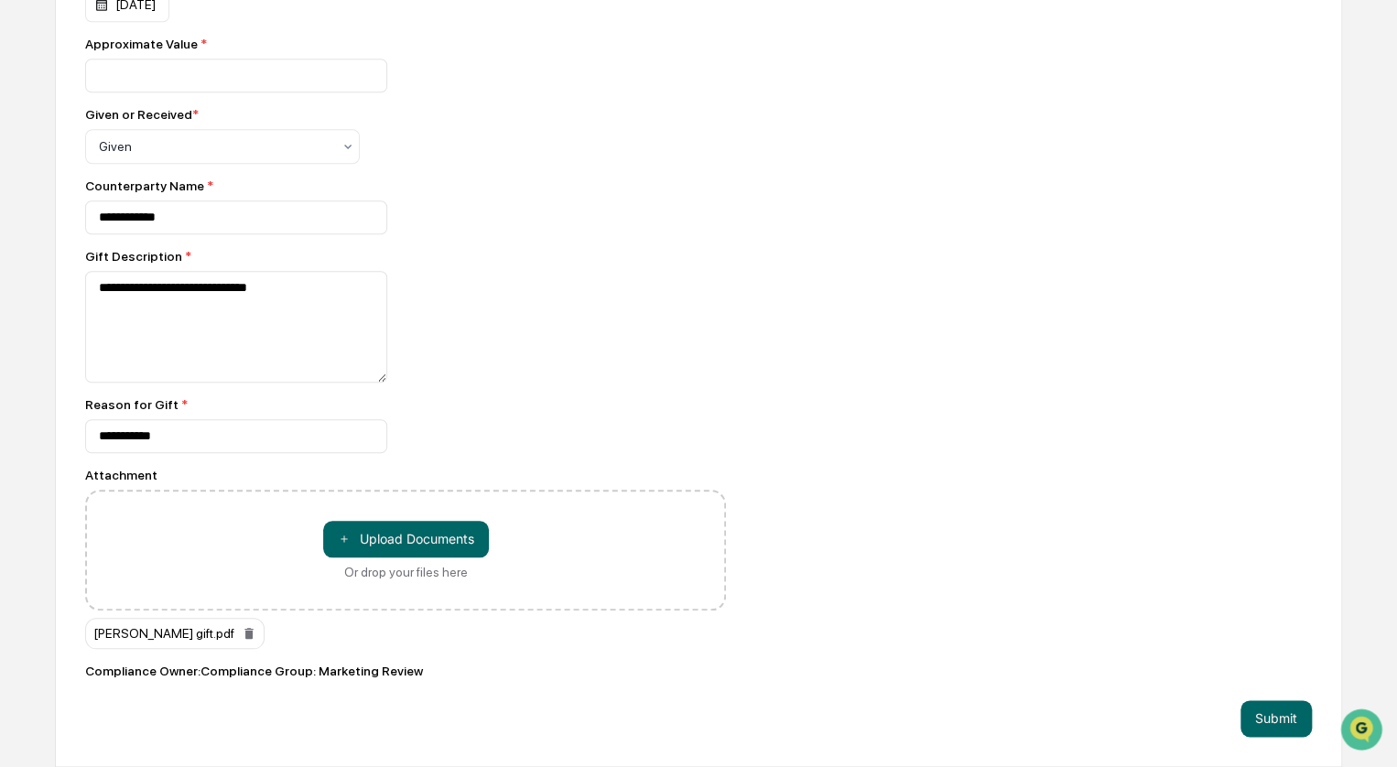
scroll to position [640, 0]
click at [1287, 722] on button "Submit" at bounding box center [1276, 718] width 71 height 37
click at [410, 537] on button "＋ Upload Documents" at bounding box center [406, 539] width 166 height 37
click at [824, 458] on div "**********" at bounding box center [698, 334] width 1287 height 866
click at [1282, 721] on button "Submit" at bounding box center [1276, 718] width 71 height 37
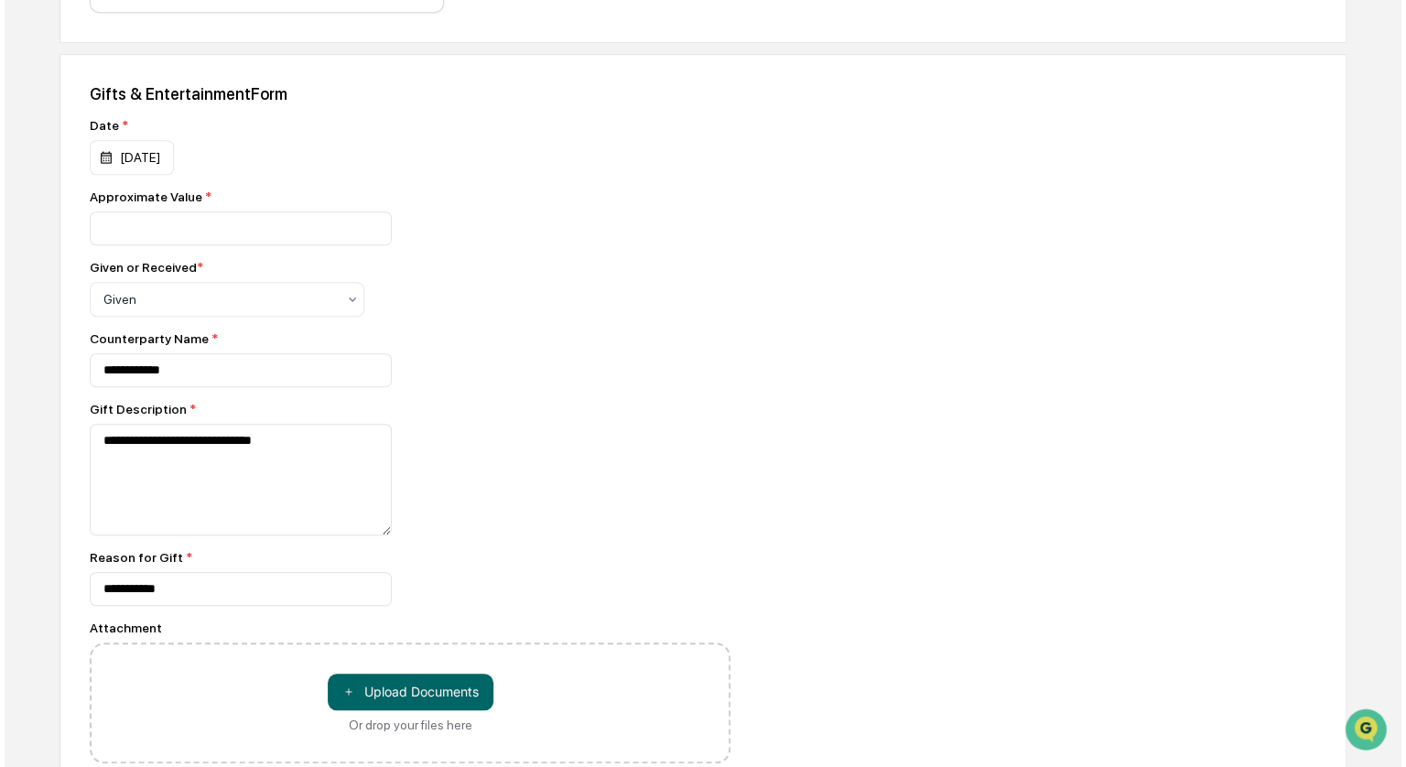
scroll to position [365, 0]
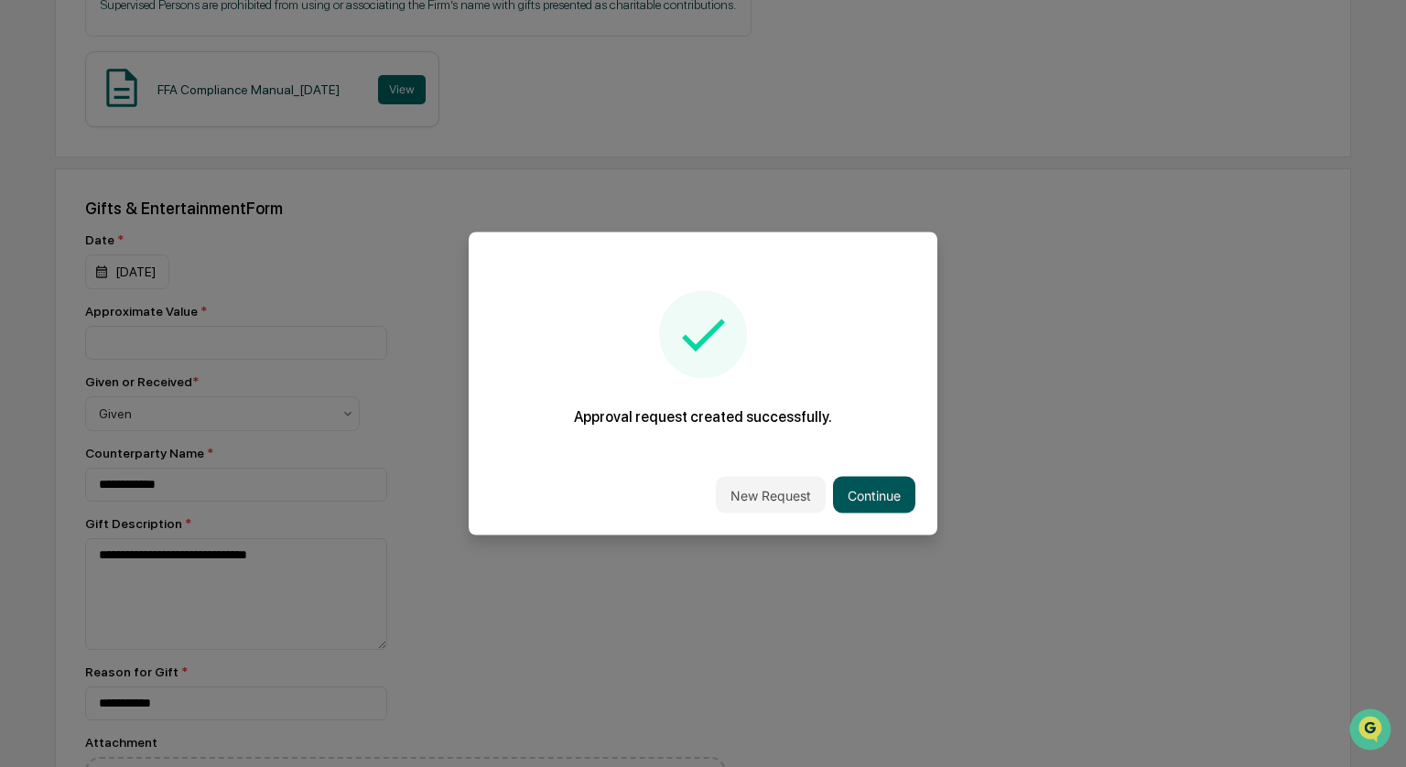
click at [883, 503] on button "Continue" at bounding box center [874, 495] width 82 height 37
